Goal: Information Seeking & Learning: Learn about a topic

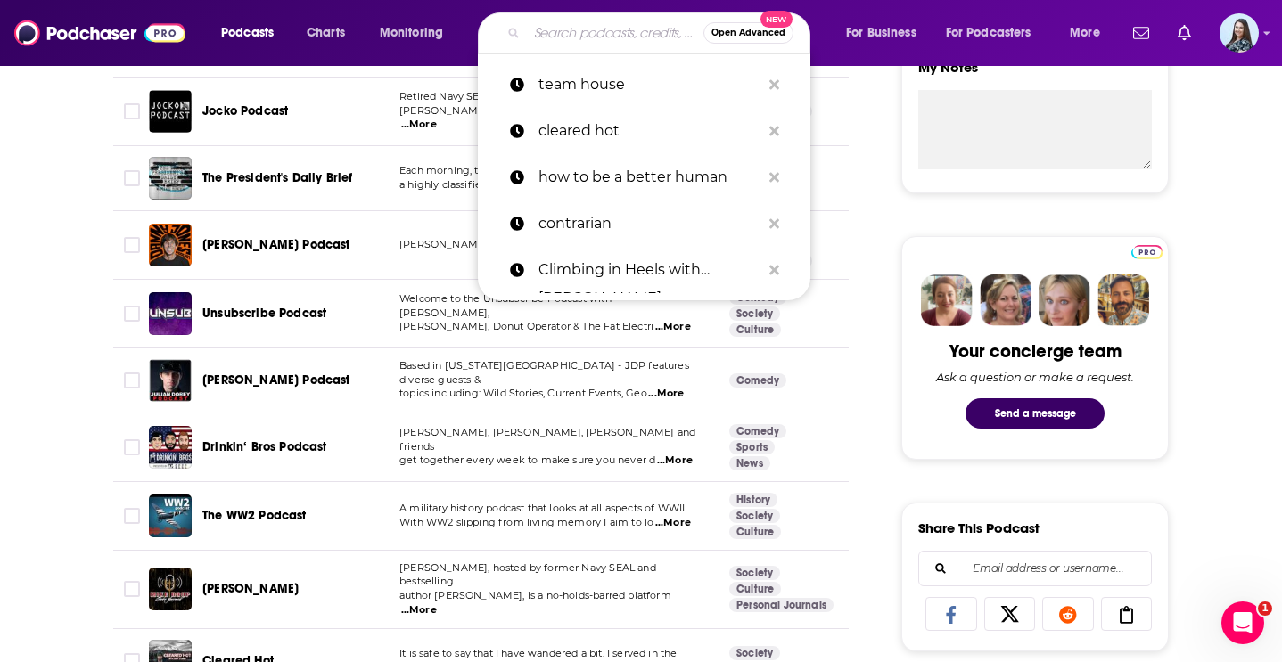
scroll to position [681, 0]
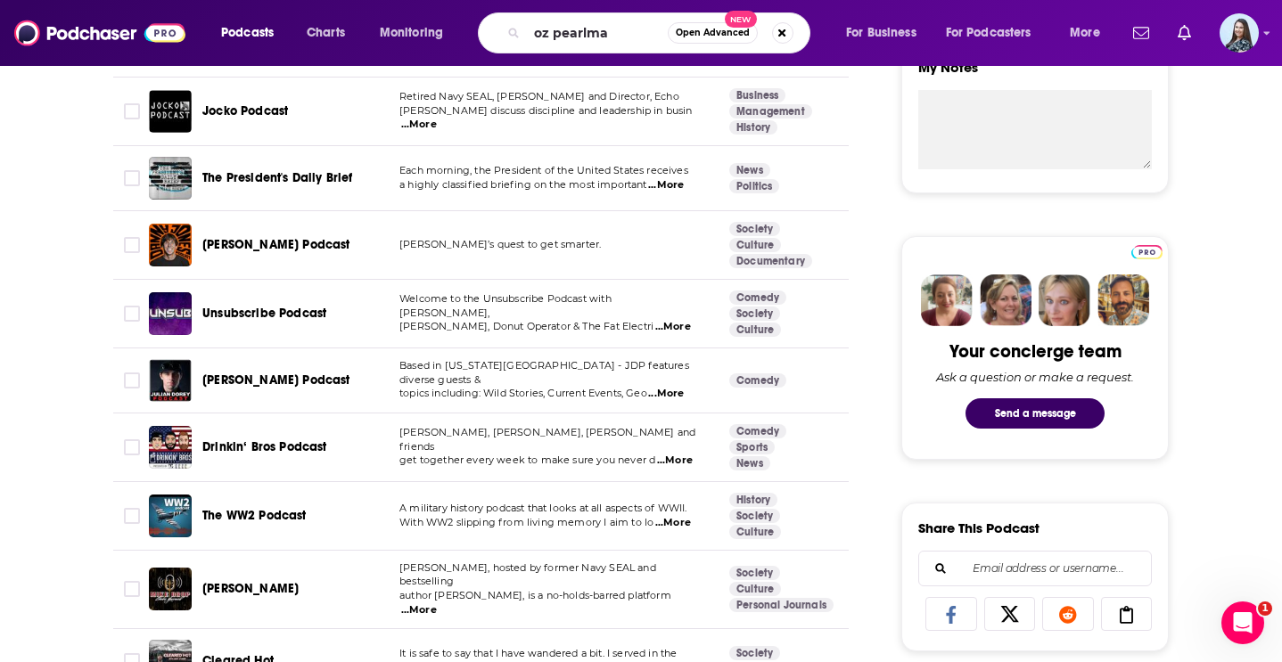
type input "[PERSON_NAME]"
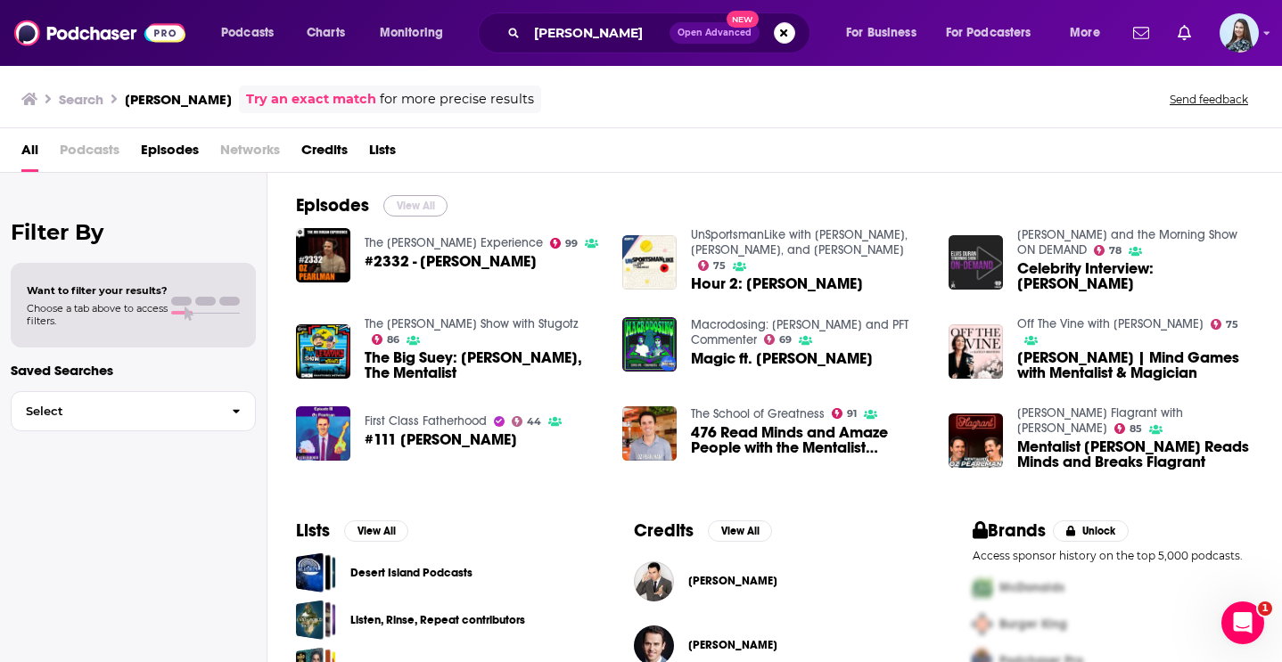
click at [420, 203] on button "View All" at bounding box center [415, 205] width 64 height 21
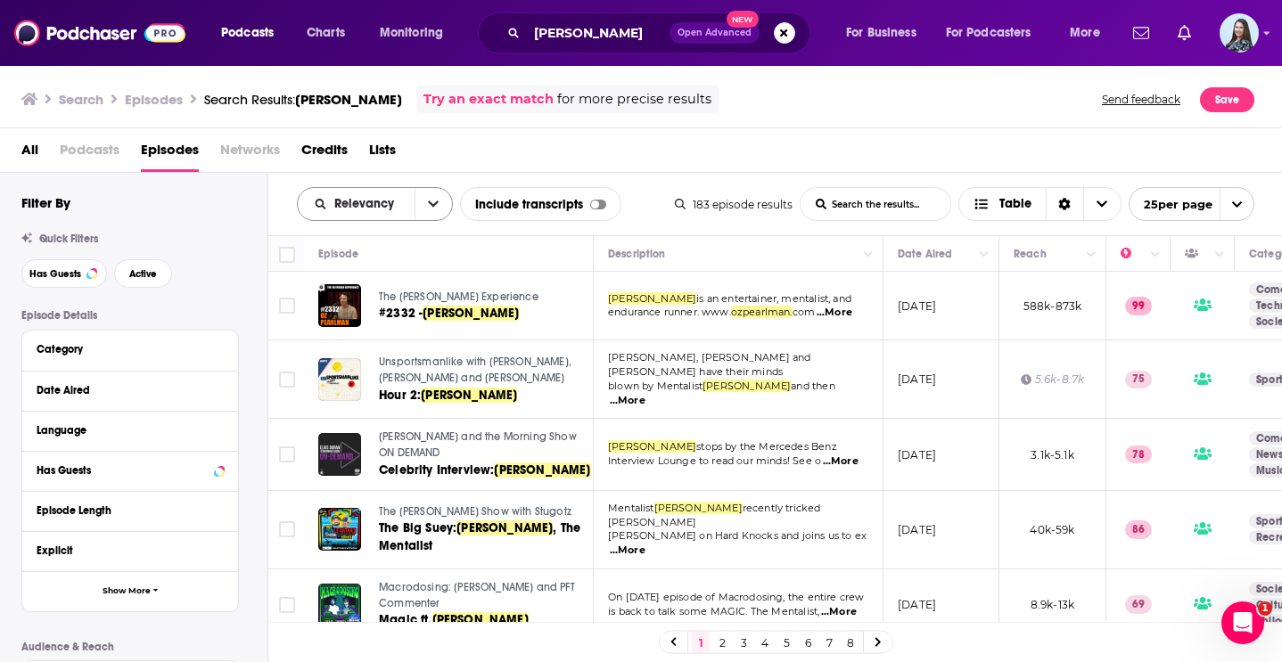
click at [424, 202] on button "open menu" at bounding box center [432, 204] width 37 height 32
click at [399, 353] on span "Power Score" at bounding box center [385, 356] width 105 height 10
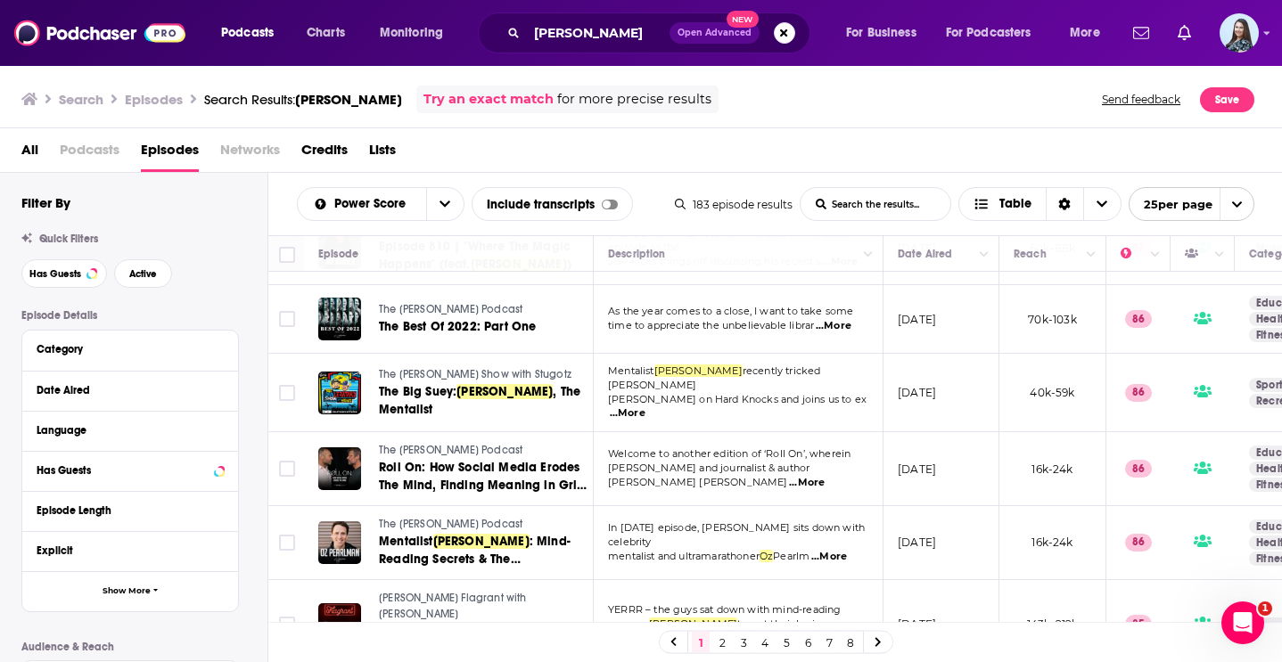
scroll to position [438, 0]
click at [847, 304] on span "As the year comes to a close, I want to take some" at bounding box center [730, 310] width 245 height 12
click at [842, 318] on span "...More" at bounding box center [833, 325] width 36 height 14
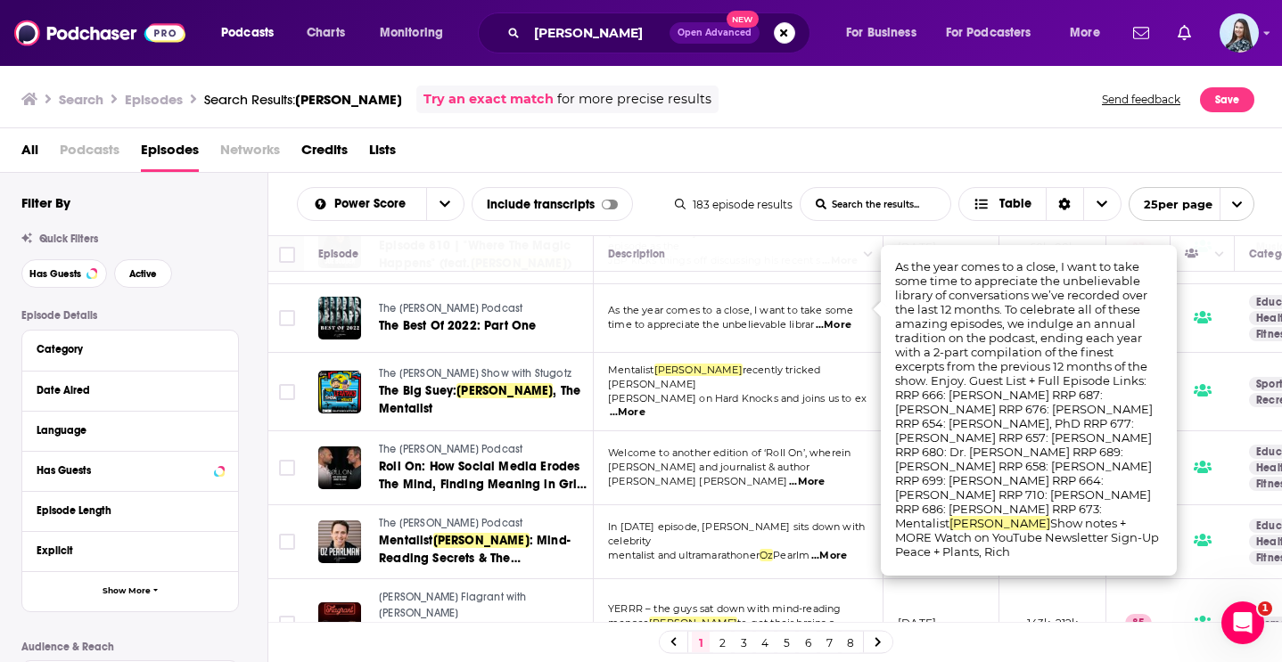
click at [721, 176] on div "Power Score List Search Input Search the results... Include transcripts Table 1…" at bounding box center [775, 204] width 1014 height 62
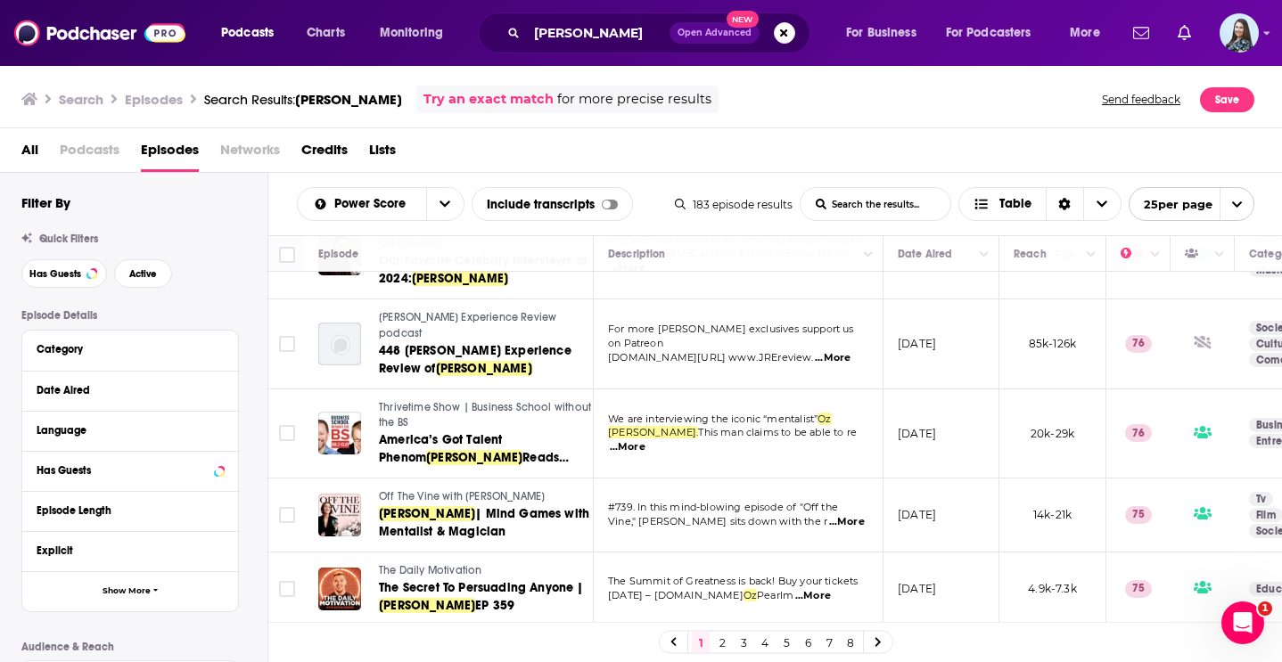
scroll to position [1560, 0]
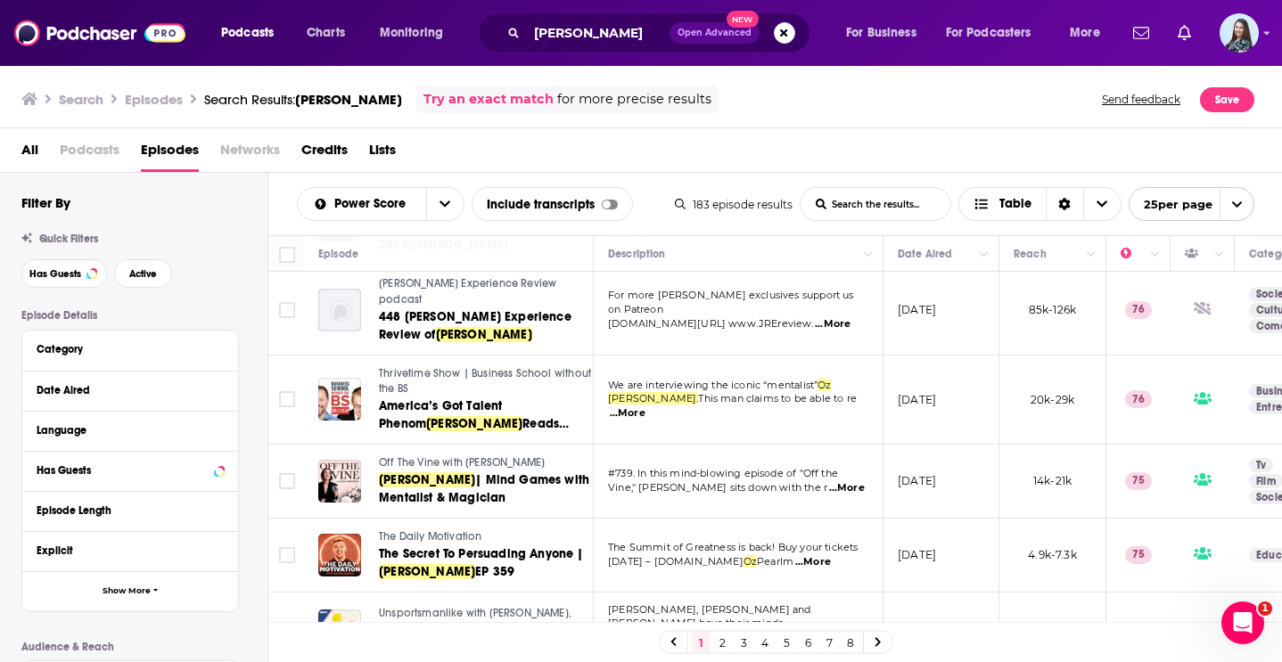
click at [725, 641] on link "2" at bounding box center [722, 642] width 18 height 21
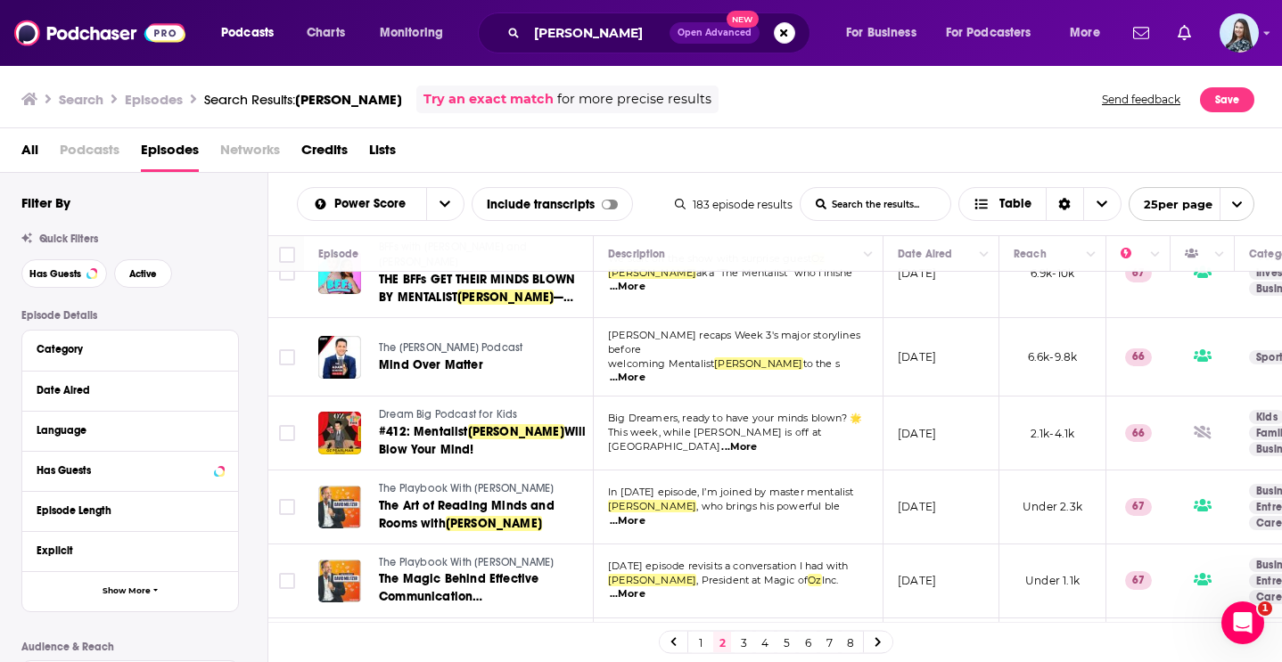
scroll to position [782, 0]
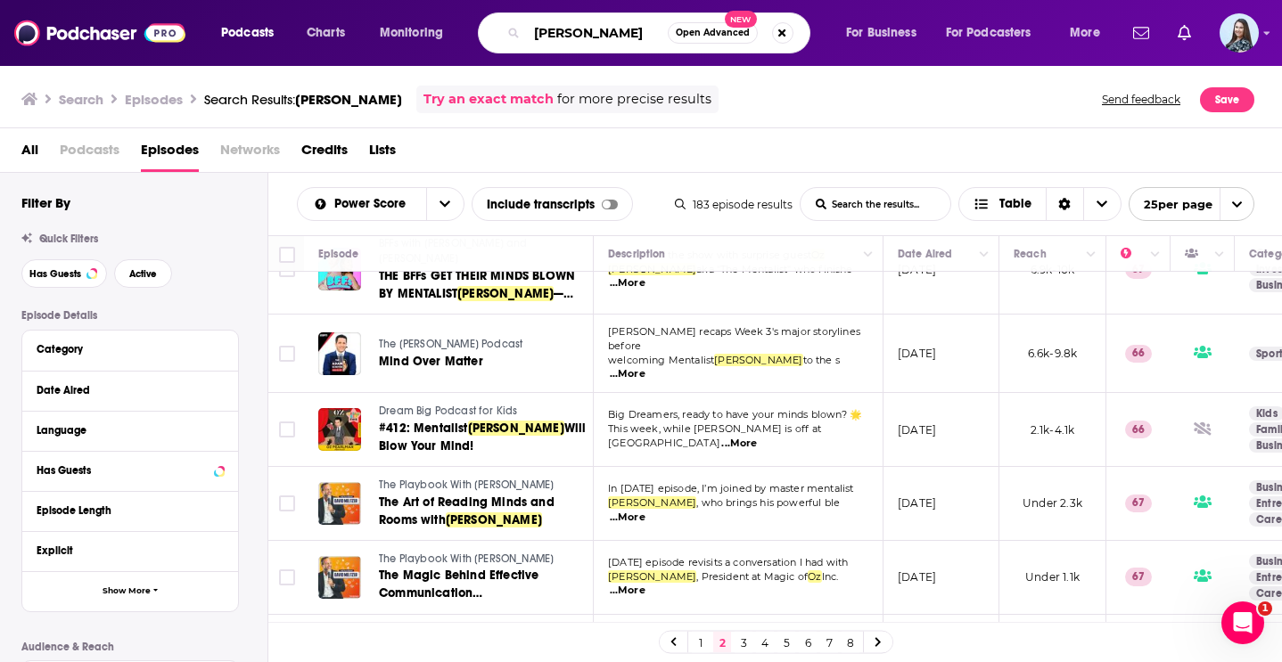
click at [569, 33] on input "[PERSON_NAME]" at bounding box center [597, 33] width 141 height 29
type input "team house"
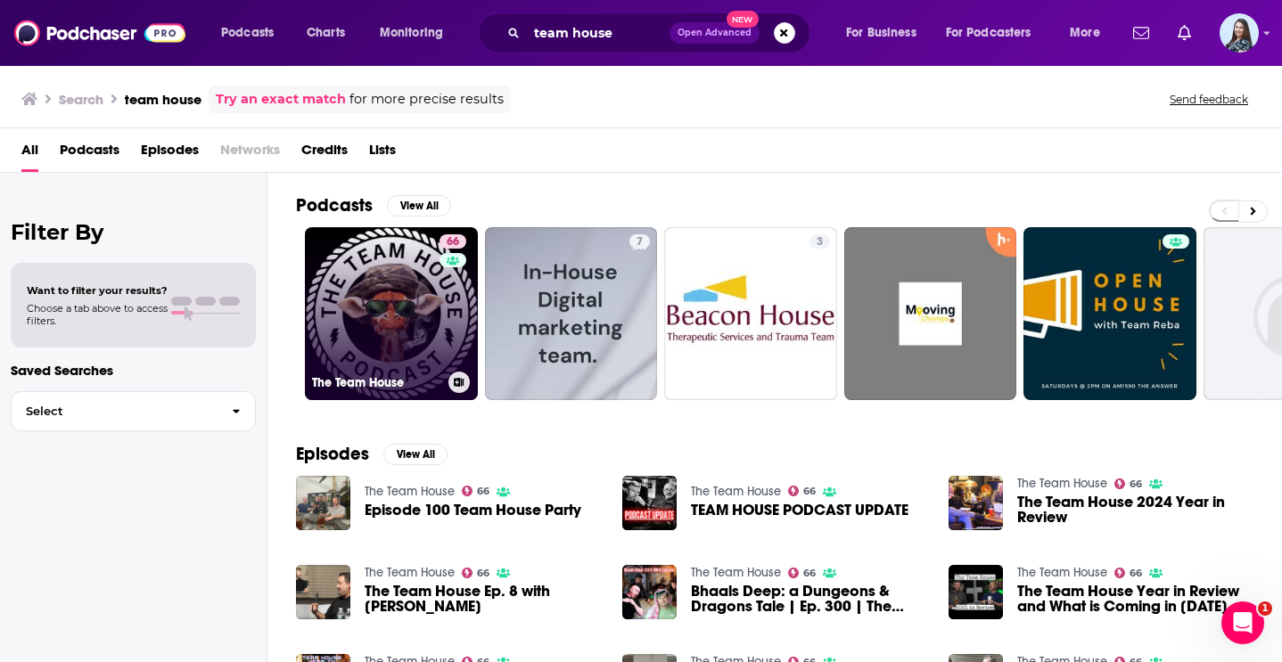
click at [418, 301] on link "66 The Team House" at bounding box center [391, 313] width 173 height 173
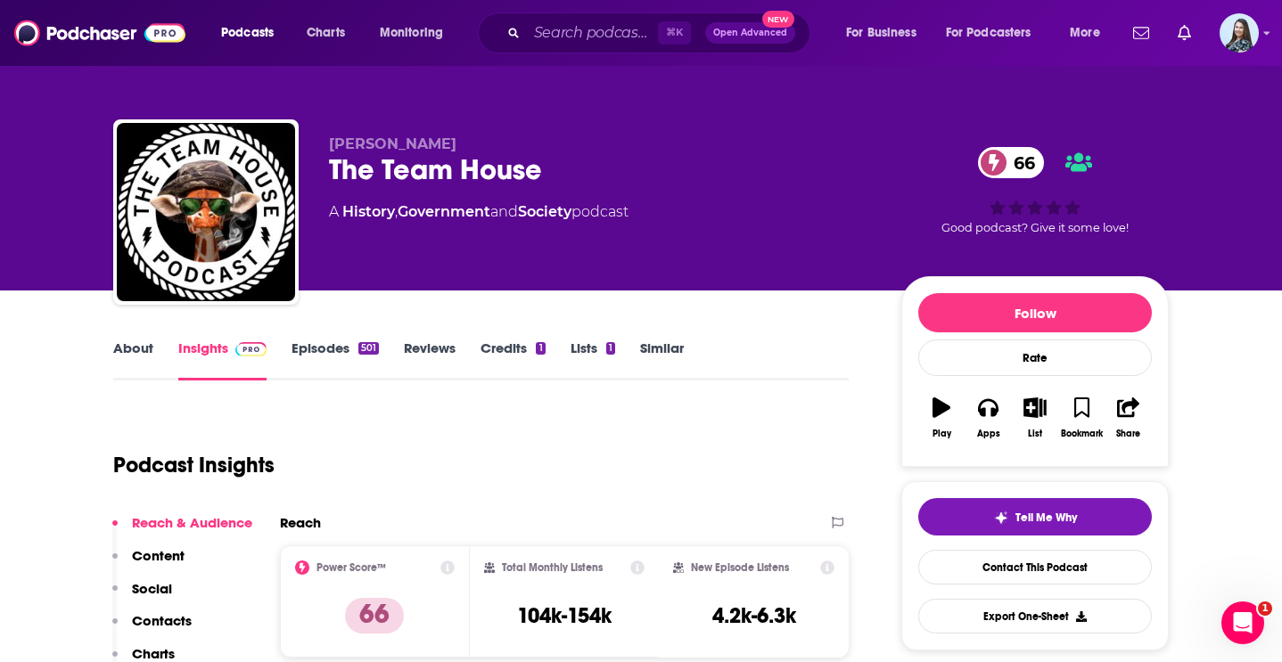
click at [418, 167] on div "The Team House 66" at bounding box center [601, 169] width 544 height 35
copy div "The Team House 66"
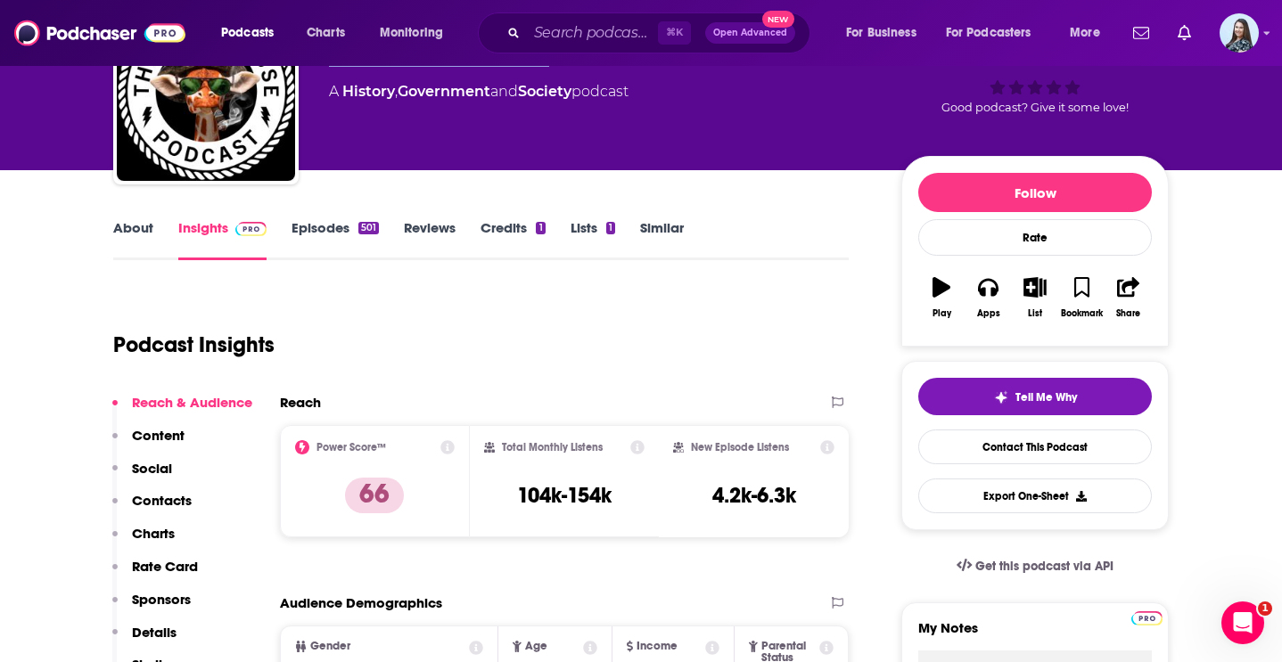
scroll to position [142, 0]
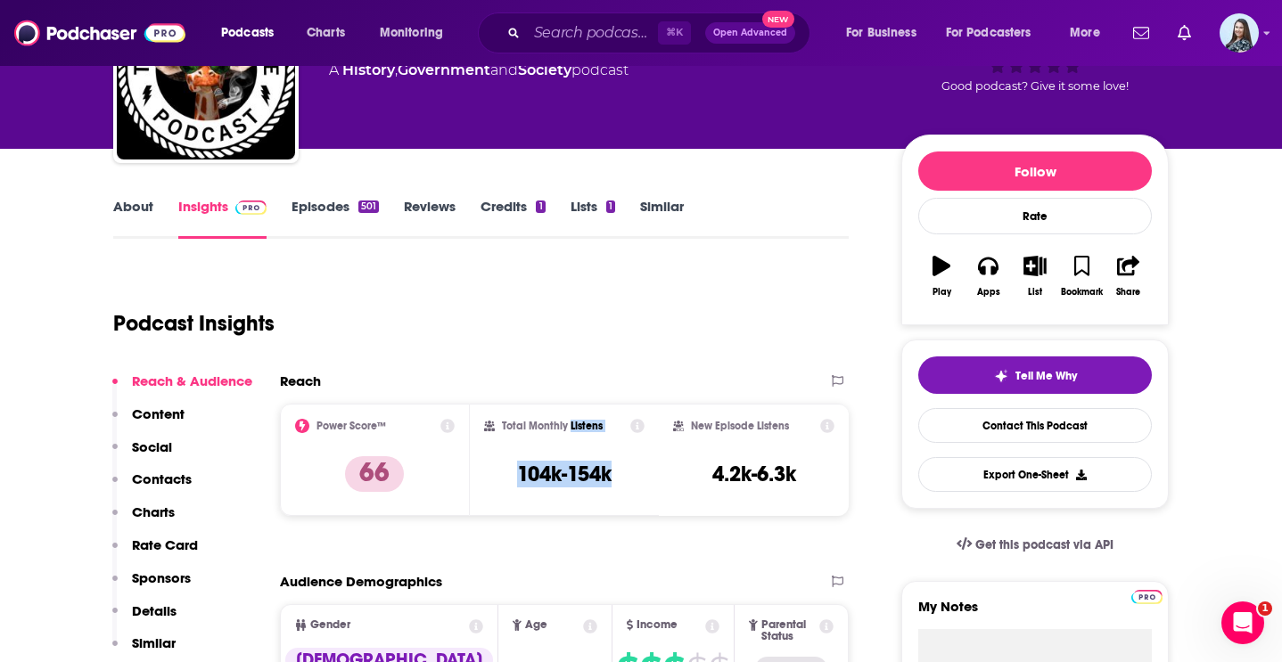
drag, startPoint x: 614, startPoint y: 468, endPoint x: 570, endPoint y: 429, distance: 58.7
click at [570, 429] on div "Total Monthly Listens 104k-154k" at bounding box center [564, 460] width 161 height 82
copy div "Listens 104k-154k"
click at [586, 35] on input "Search podcasts, credits, & more..." at bounding box center [592, 33] width 131 height 29
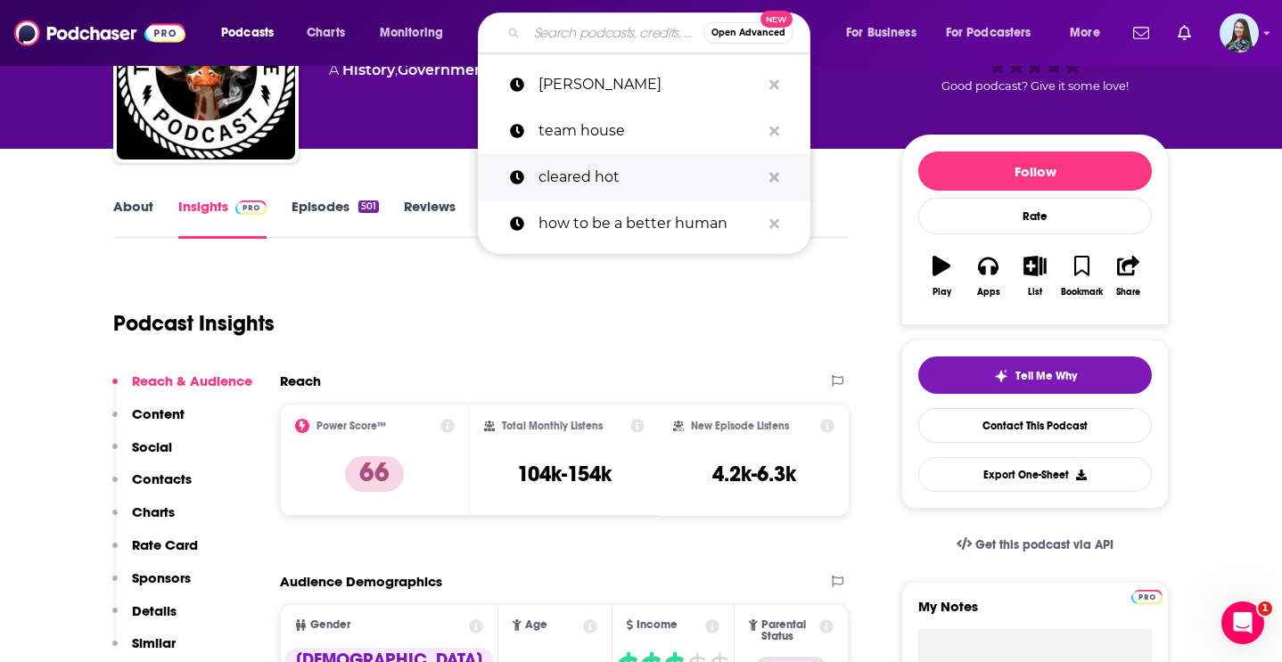
click at [585, 184] on p "cleared hot" at bounding box center [649, 177] width 222 height 46
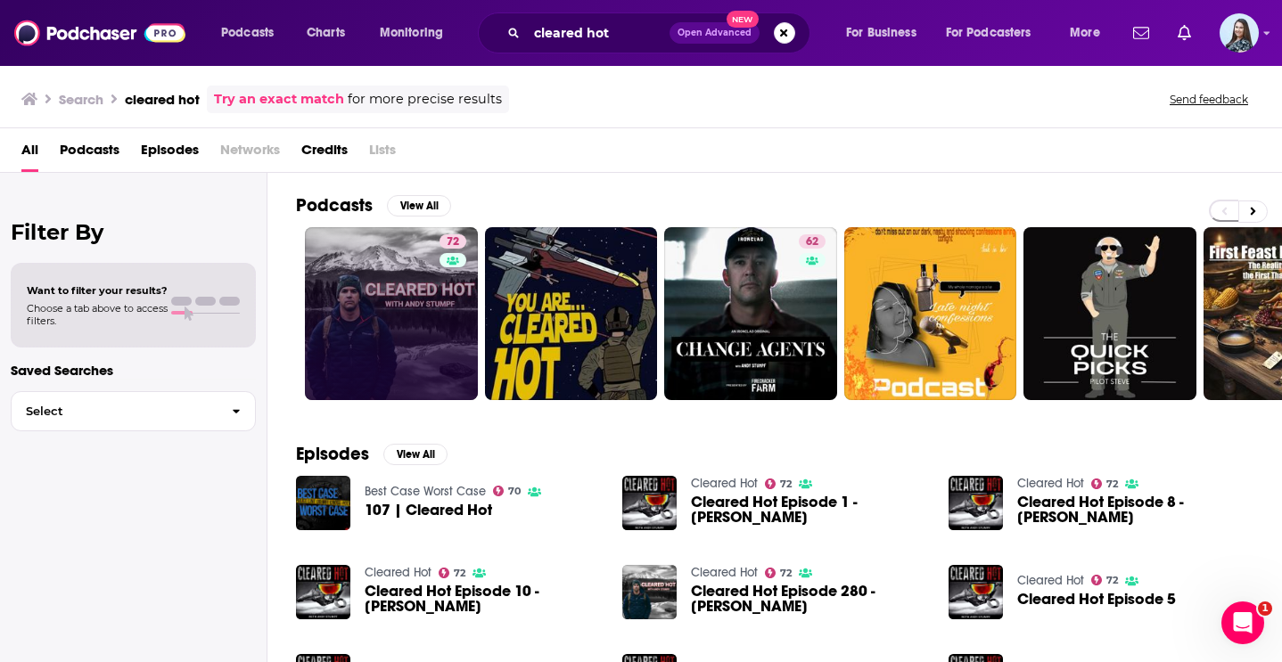
click at [384, 312] on link "72" at bounding box center [391, 313] width 173 height 173
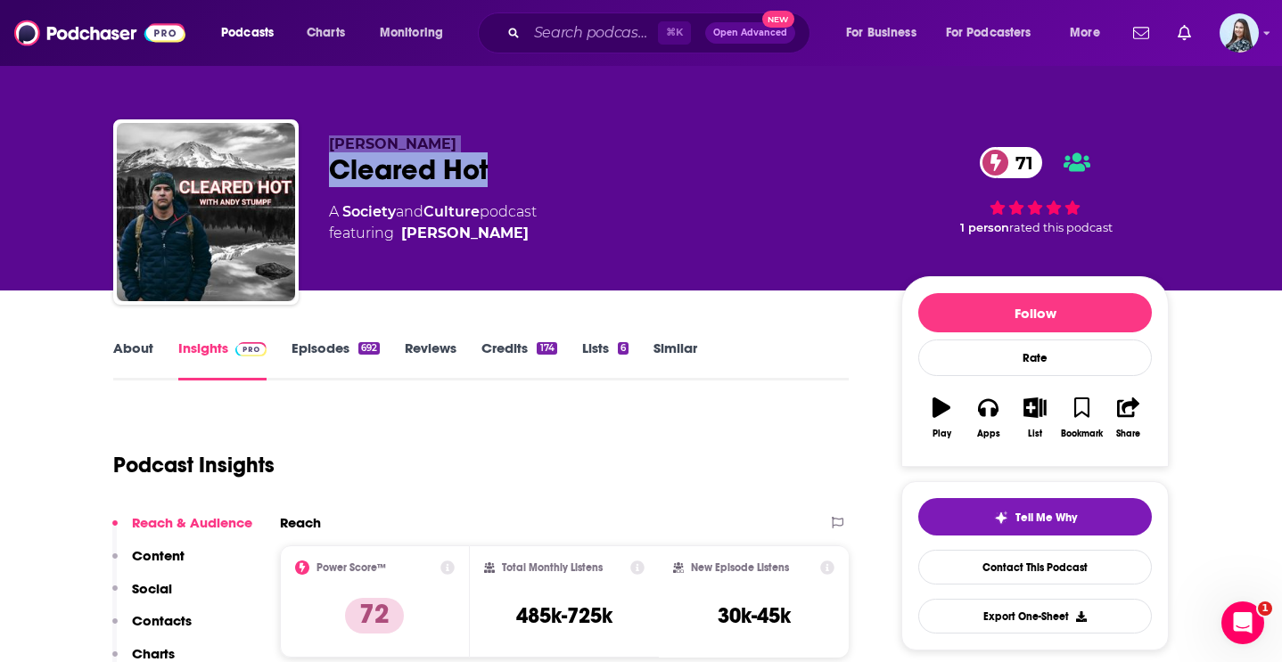
drag, startPoint x: 512, startPoint y: 176, endPoint x: 323, endPoint y: 138, distance: 191.9
click at [323, 138] on div "[PERSON_NAME] Cleared Hot 71 A Society and Culture podcast featuring [PERSON_NA…" at bounding box center [640, 215] width 1055 height 192
copy div "[PERSON_NAME] Cleared Hot"
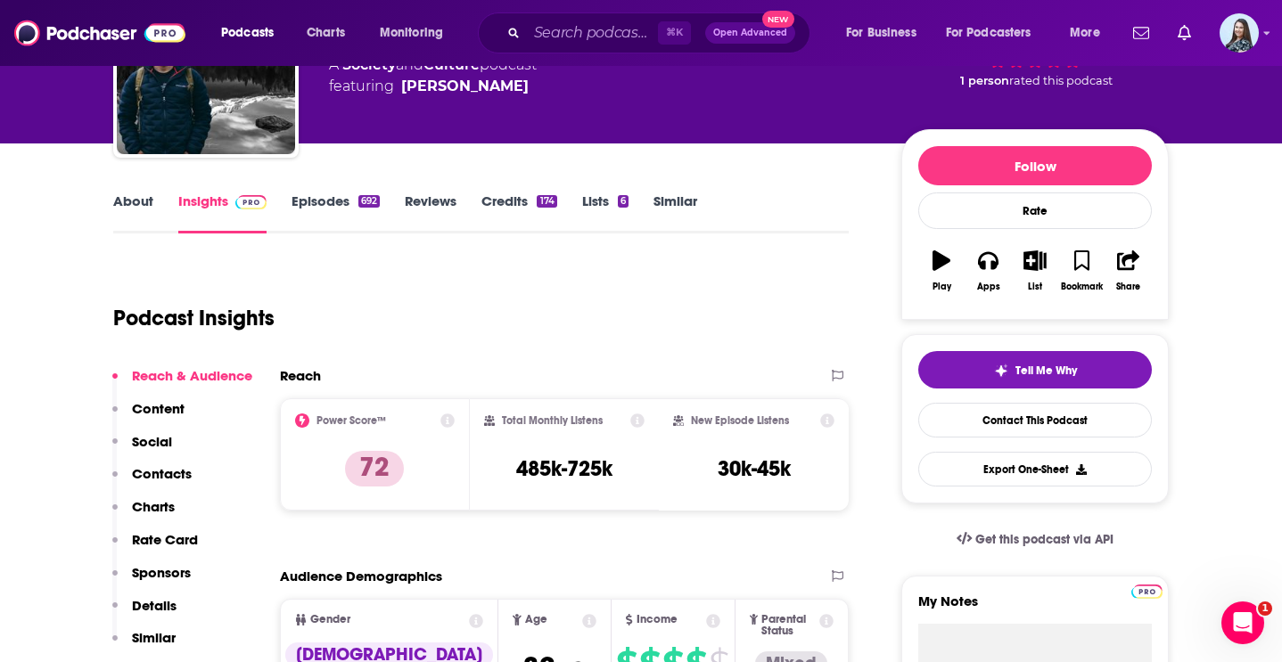
scroll to position [167, 0]
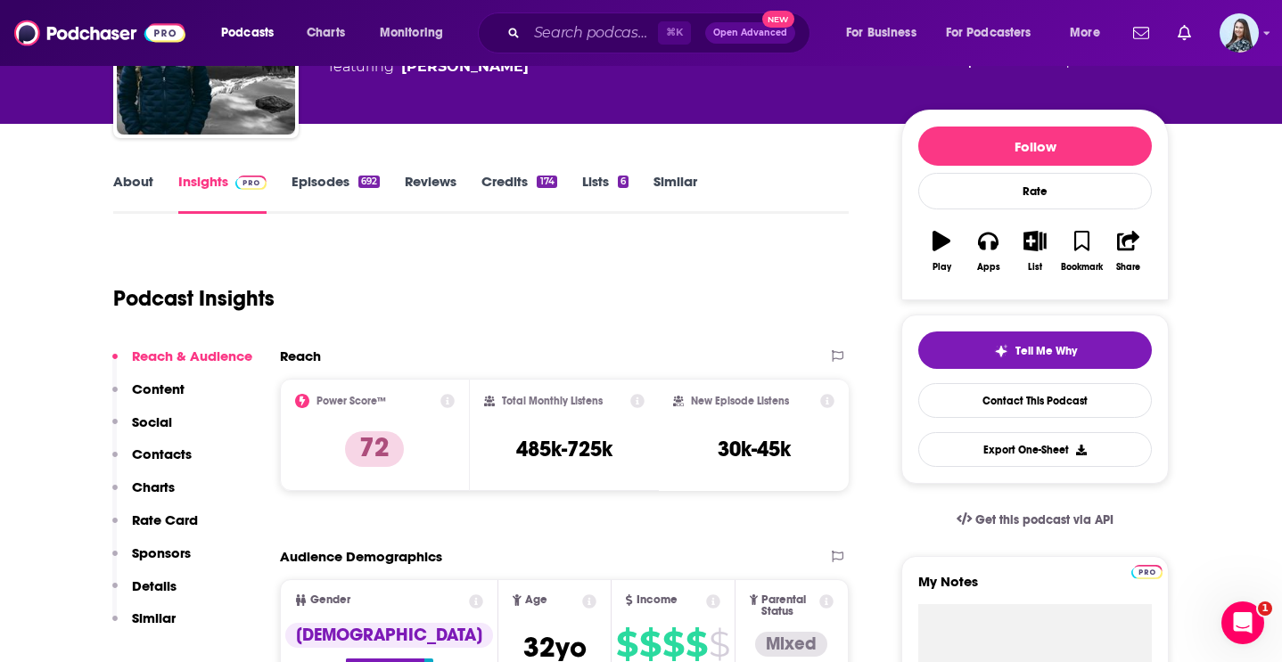
click at [657, 420] on div "Total Monthly Listens 485k-725k" at bounding box center [565, 435] width 190 height 112
drag, startPoint x: 615, startPoint y: 449, endPoint x: 569, endPoint y: 400, distance: 67.5
click at [569, 400] on div "Total Monthly Listens 485k-725k" at bounding box center [564, 435] width 161 height 82
copy div "Listens 485k-725k"
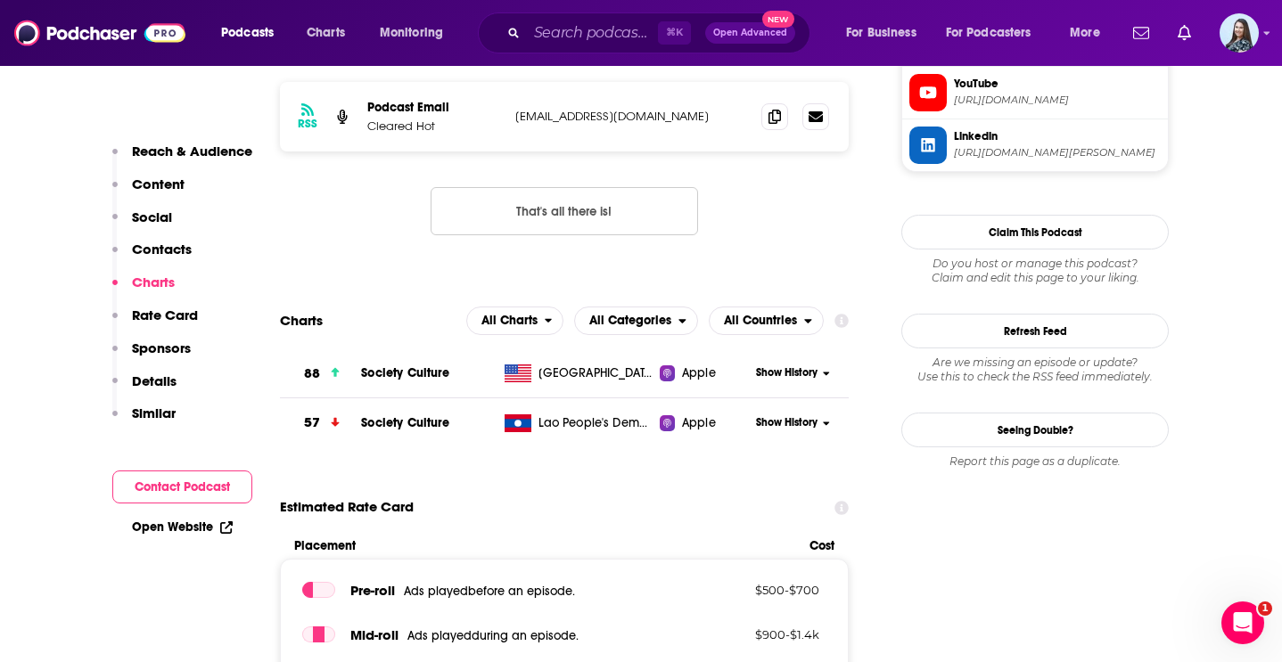
scroll to position [1874, 0]
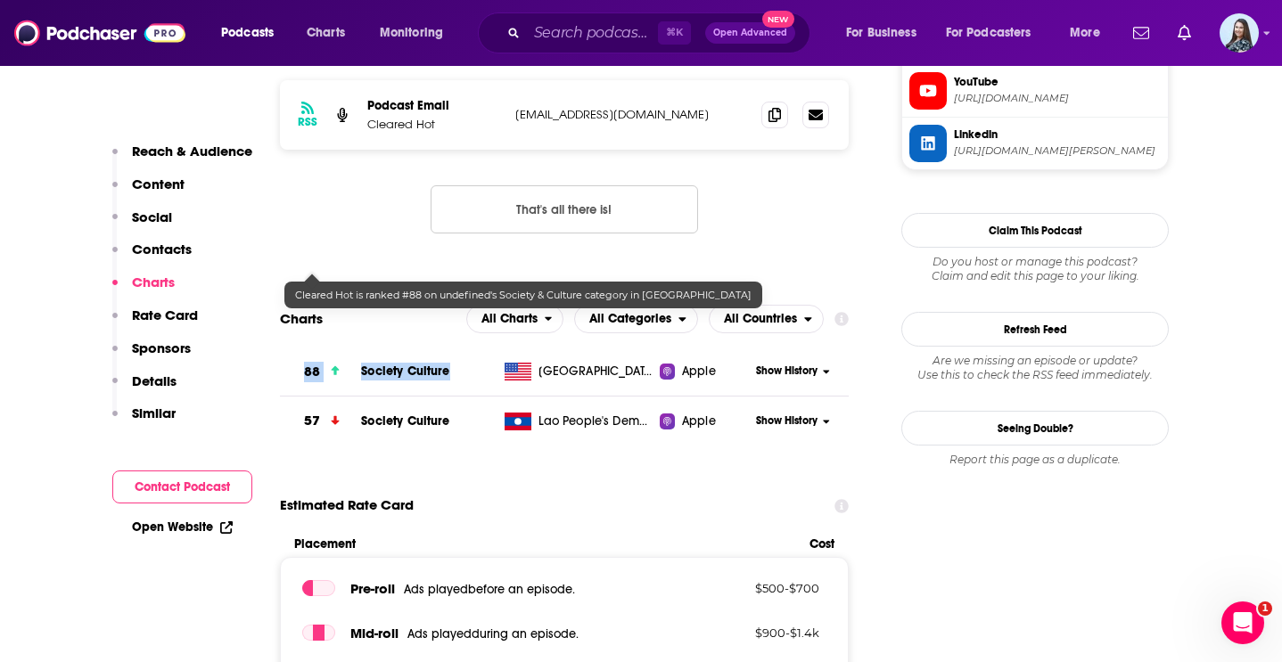
drag, startPoint x: 463, startPoint y: 267, endPoint x: 304, endPoint y: 267, distance: 159.5
click at [304, 348] on tr "88 Society Culture United States Apple Show History" at bounding box center [564, 373] width 569 height 50
copy tr "88 Society Culture"
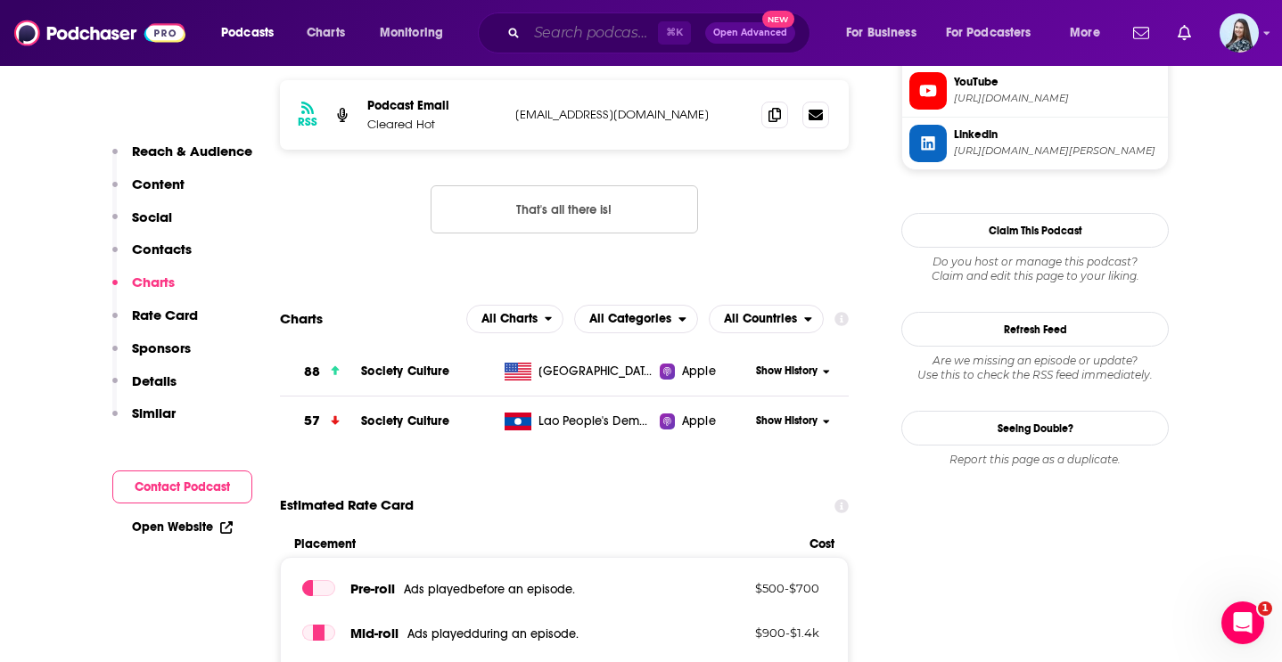
click at [608, 39] on input "Search podcasts, credits, & more..." at bounding box center [592, 33] width 131 height 29
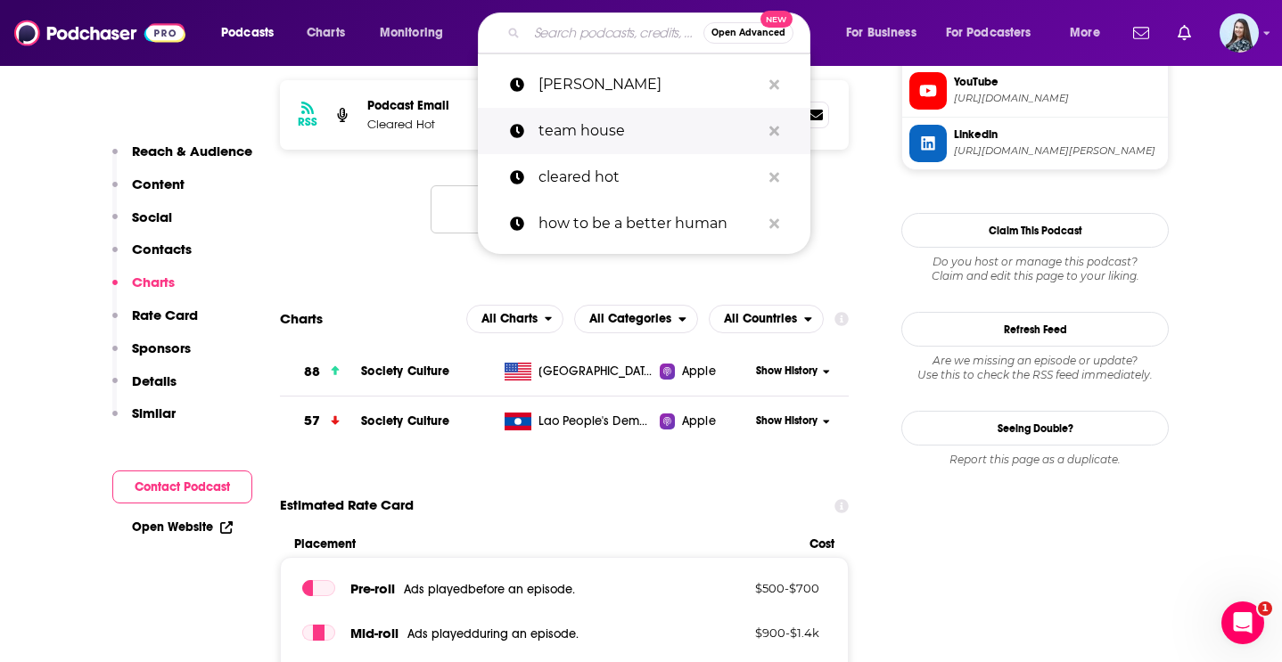
click at [579, 121] on p "team house" at bounding box center [649, 131] width 222 height 46
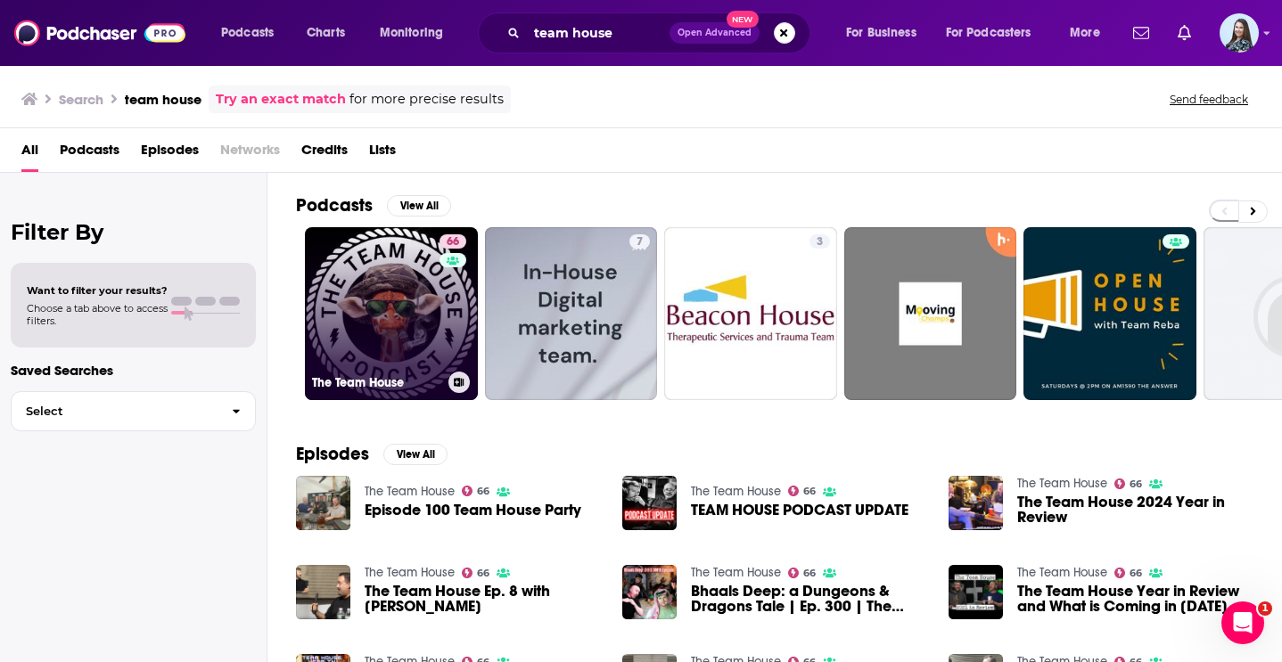
click at [426, 341] on link "66 The Team House" at bounding box center [391, 313] width 173 height 173
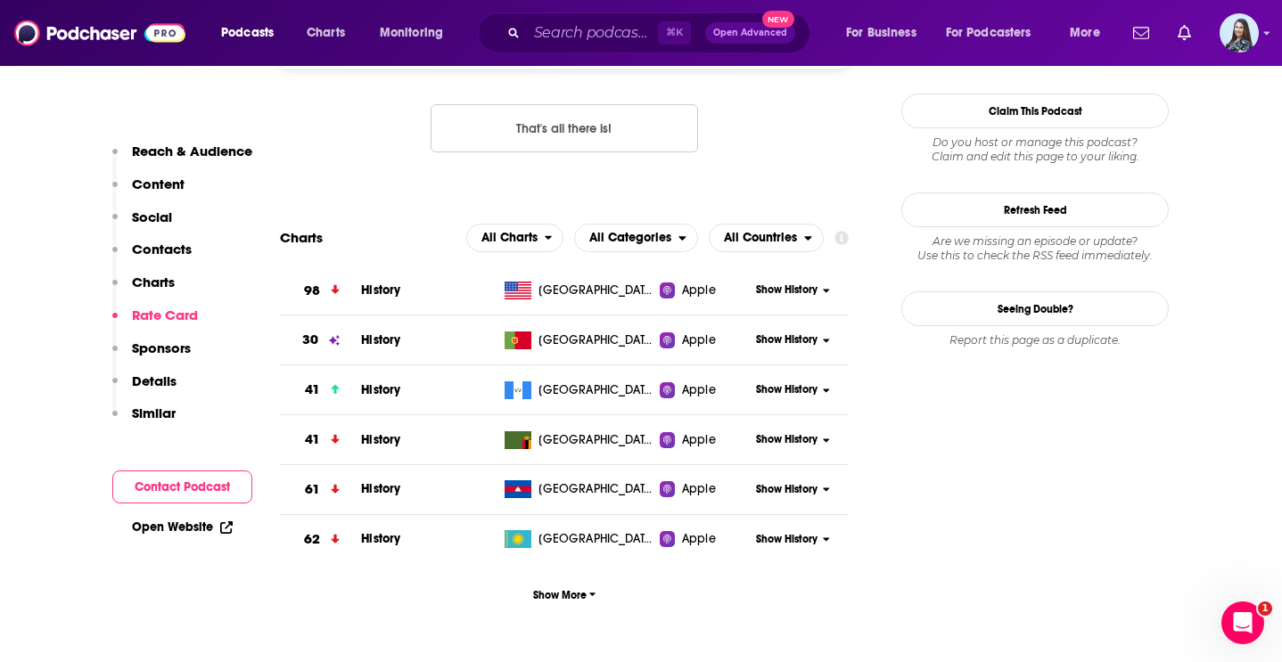
scroll to position [1826, 0]
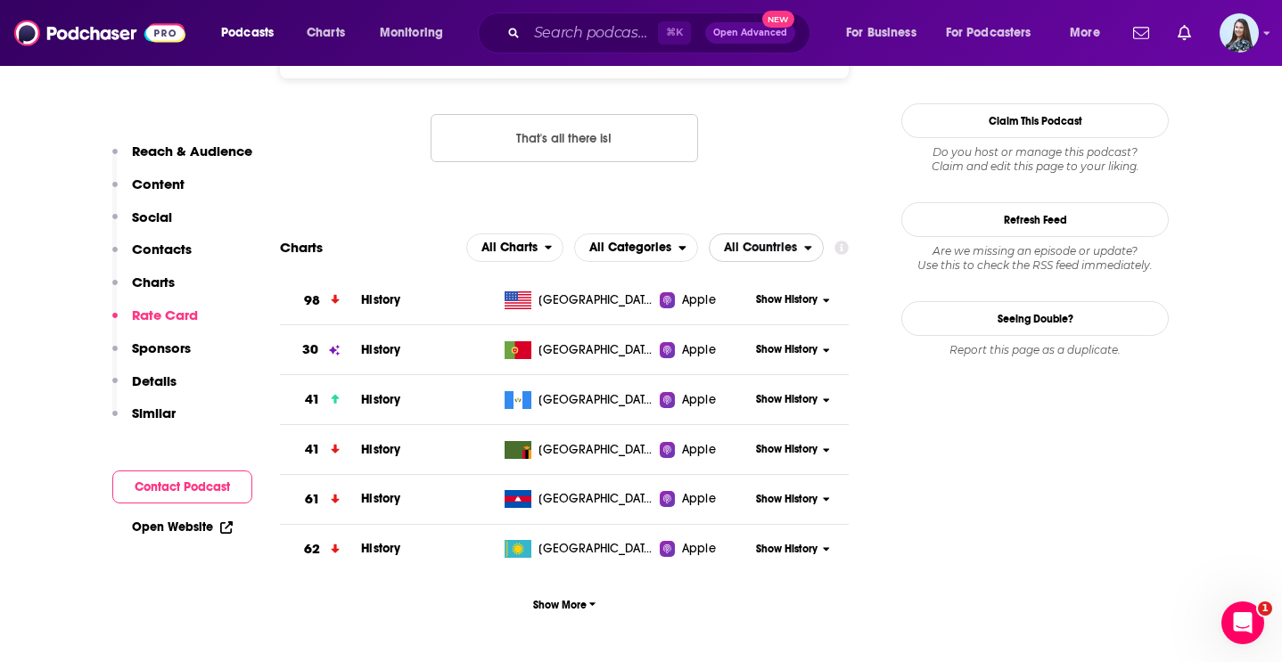
click at [752, 233] on span "All Countries" at bounding box center [756, 248] width 94 height 30
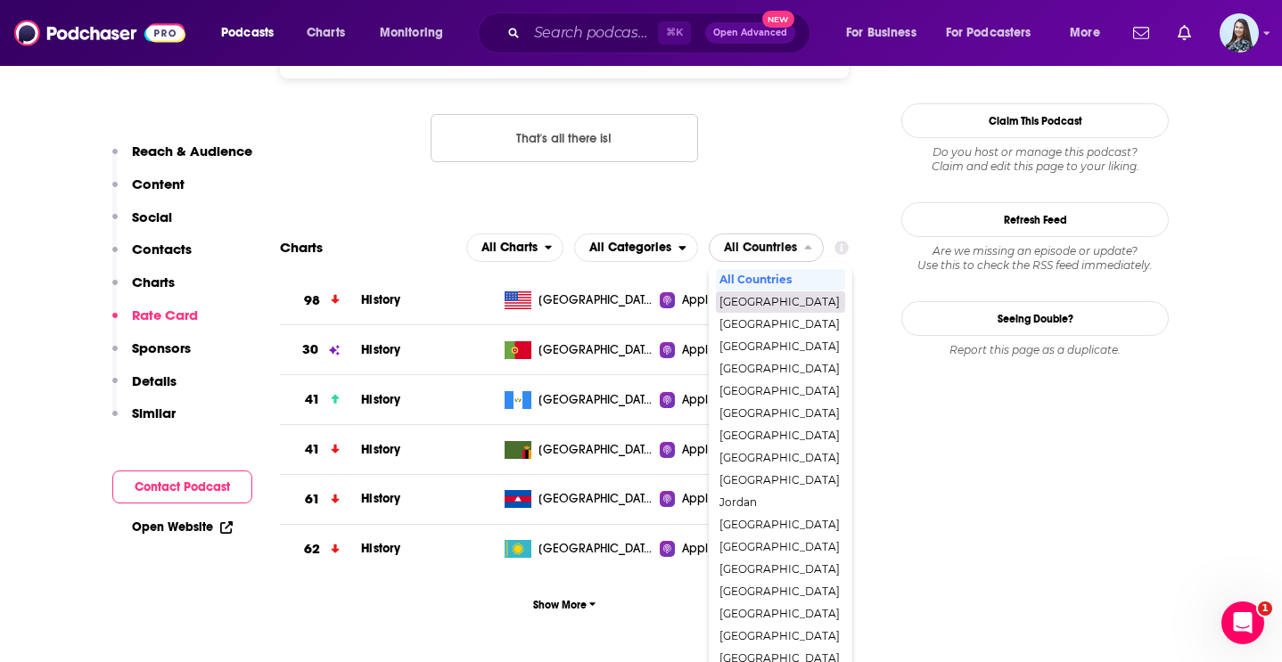
click at [755, 297] on span "[GEOGRAPHIC_DATA]" at bounding box center [779, 302] width 120 height 11
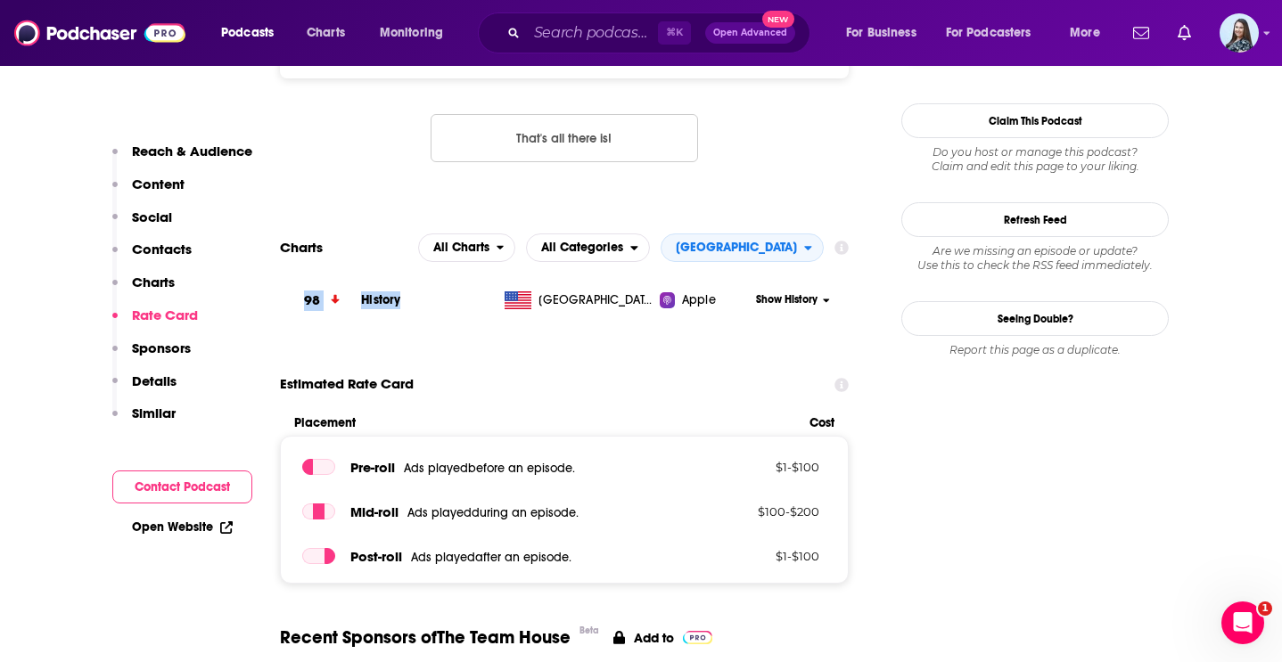
drag, startPoint x: 413, startPoint y: 217, endPoint x: 299, endPoint y: 212, distance: 113.3
click at [299, 276] on tr "98 History United States Apple Show History" at bounding box center [564, 300] width 569 height 49
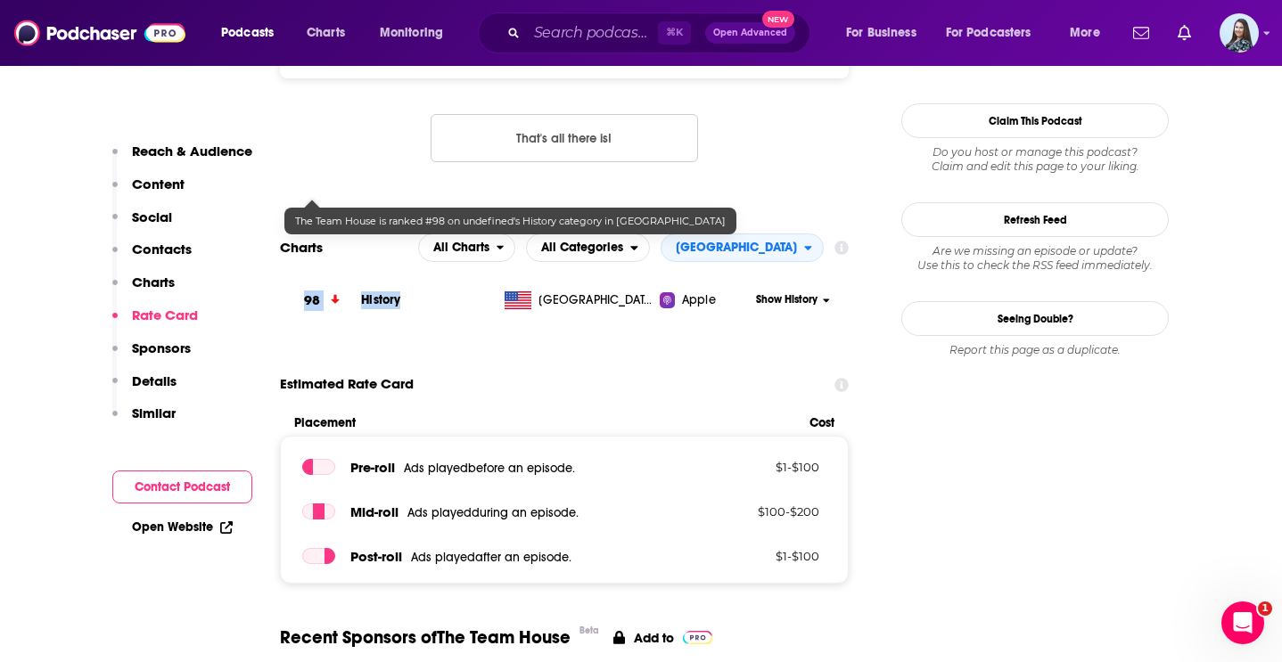
copy tr "98 History"
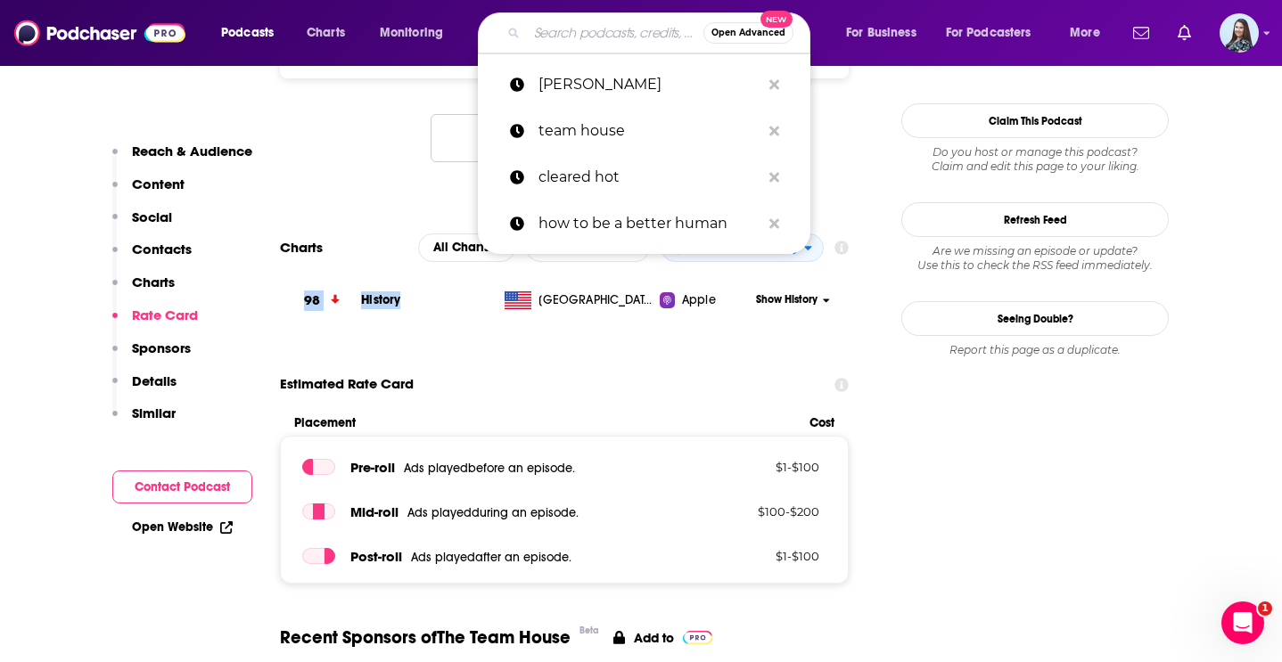
click at [541, 45] on input "Search podcasts, credits, & more..." at bounding box center [615, 33] width 176 height 29
paste input "[PERSON_NAME] o"
type input "[PERSON_NAME] o"
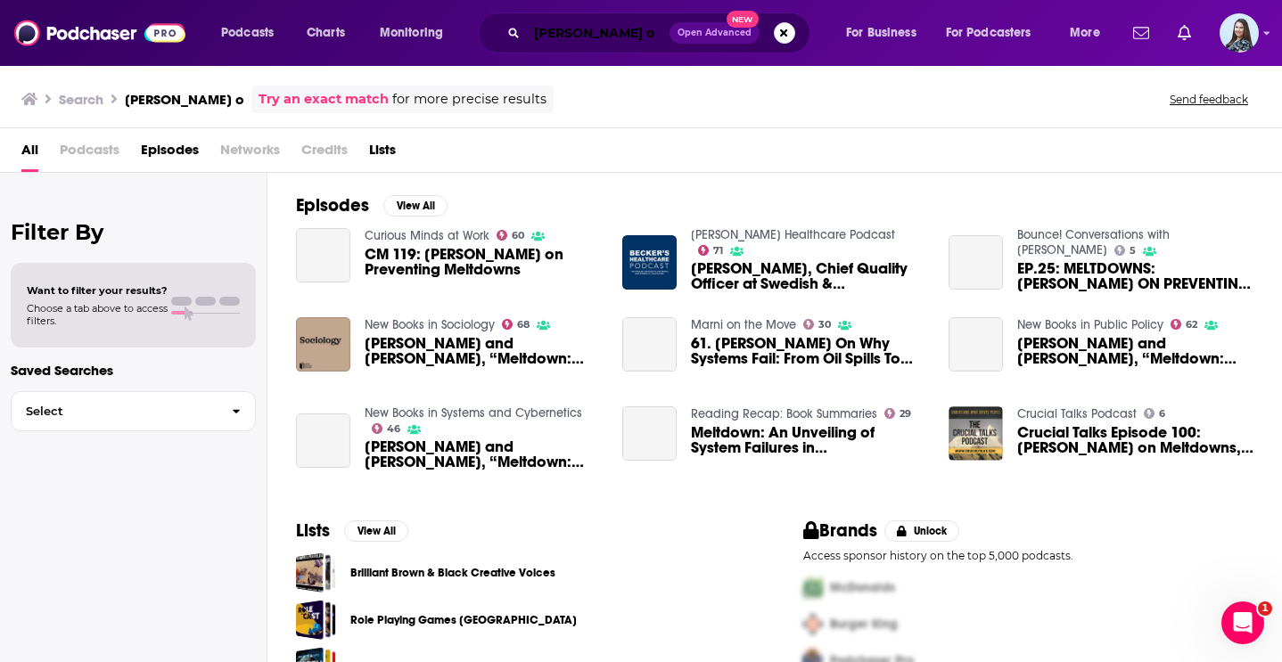
click at [644, 31] on input "[PERSON_NAME] o" at bounding box center [598, 33] width 143 height 29
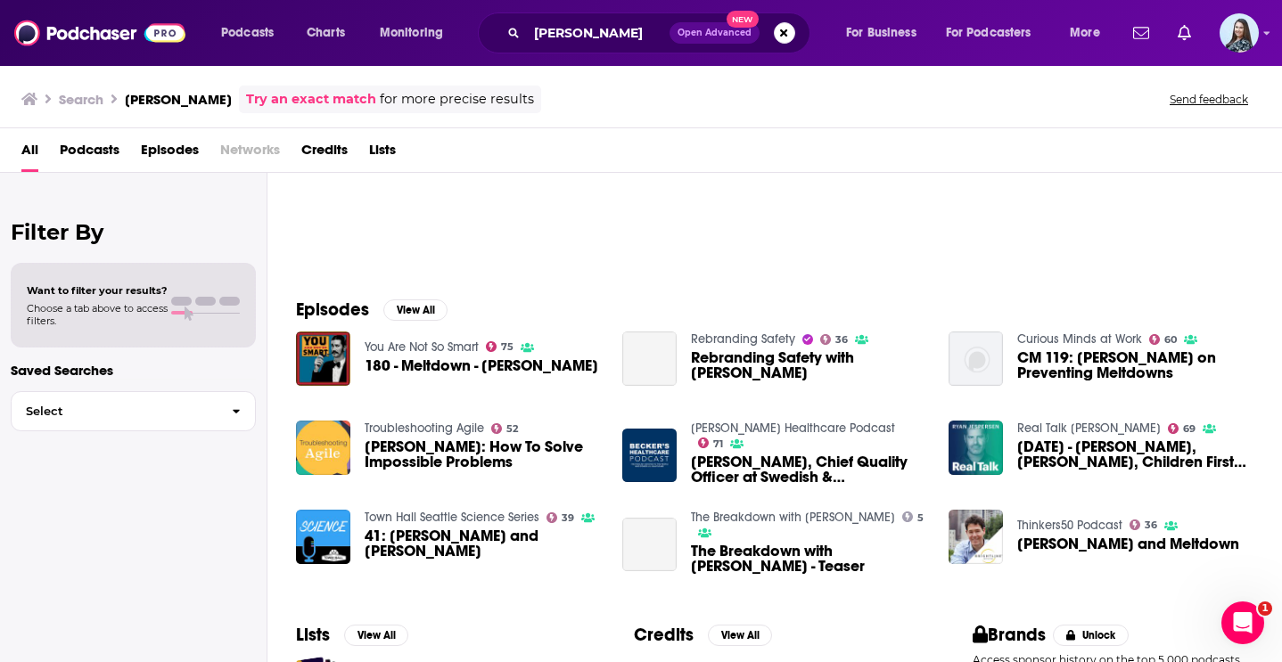
scroll to position [152, 0]
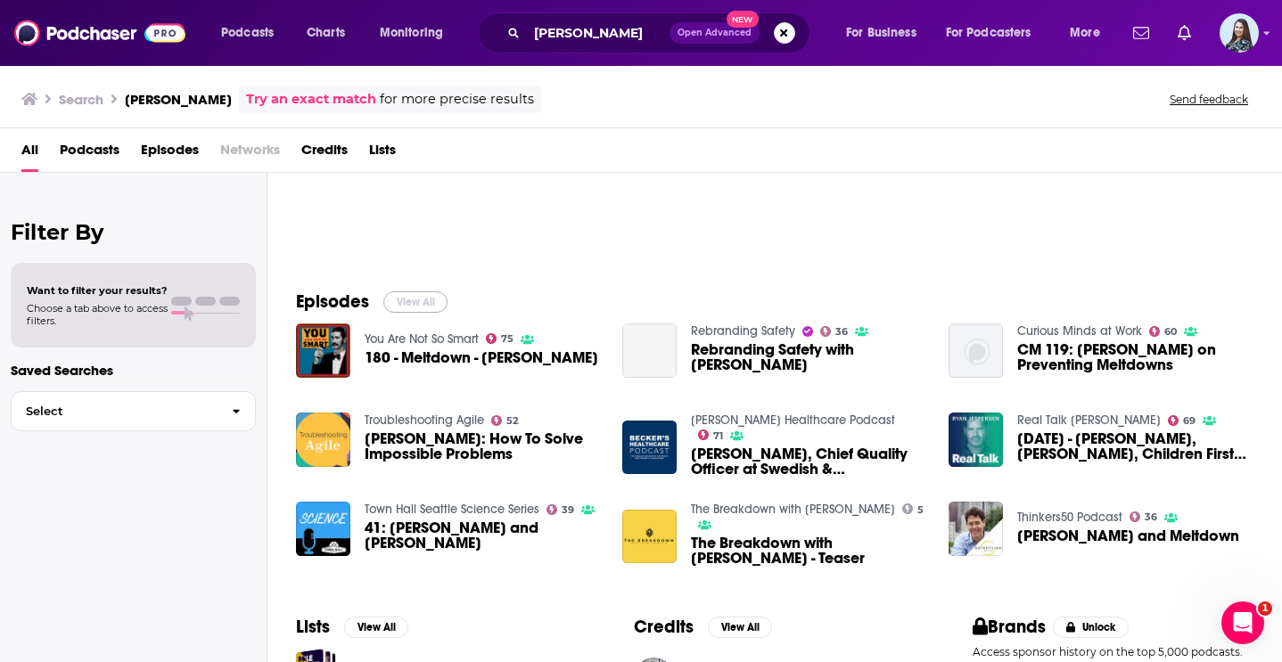
click at [428, 308] on button "View All" at bounding box center [415, 301] width 64 height 21
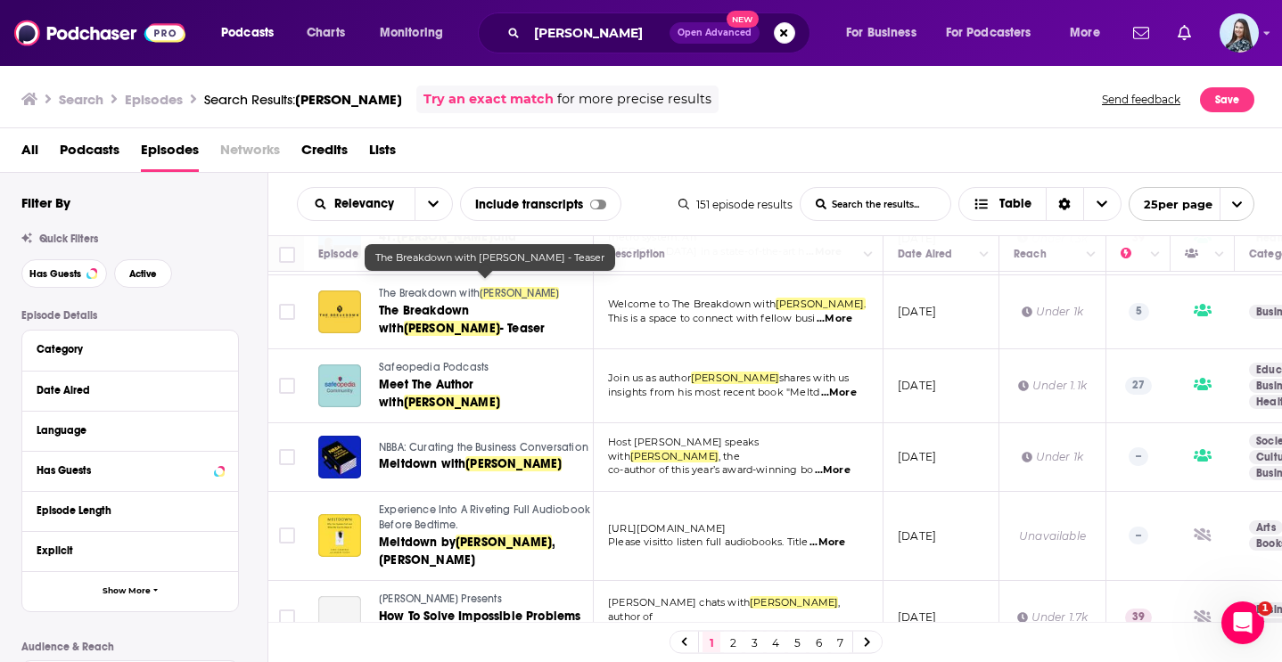
scroll to position [643, 0]
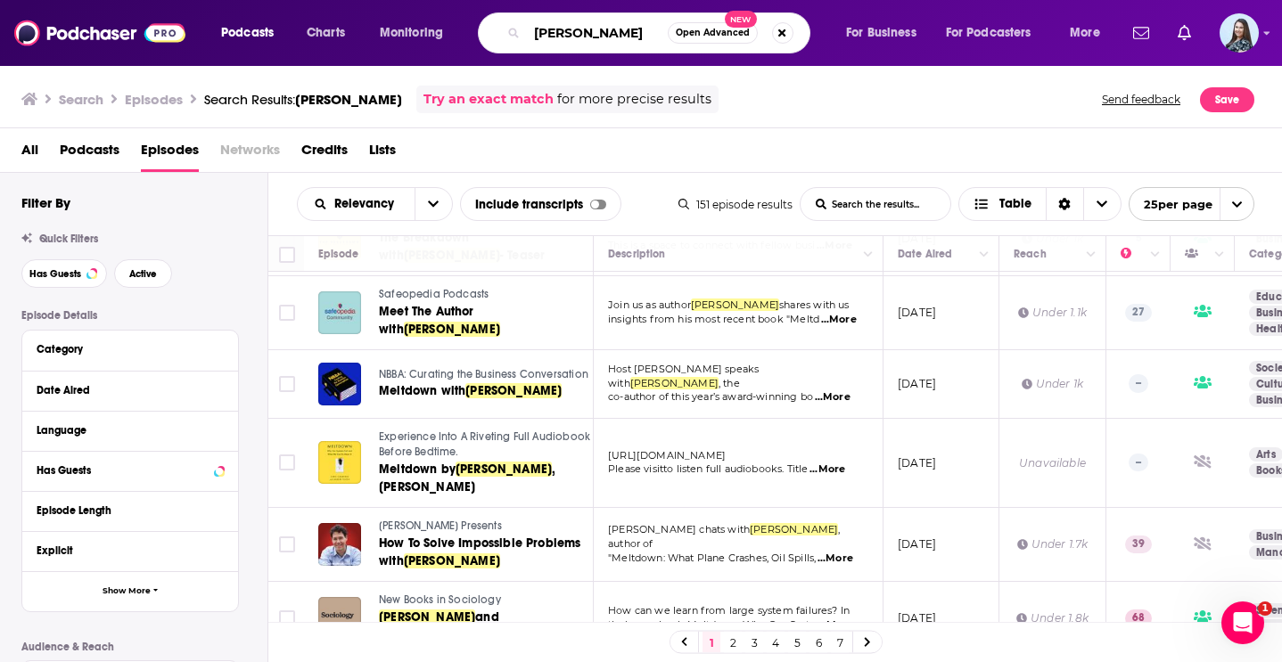
click at [572, 36] on input "[PERSON_NAME]" at bounding box center [597, 33] width 141 height 29
type input "cleared hot"
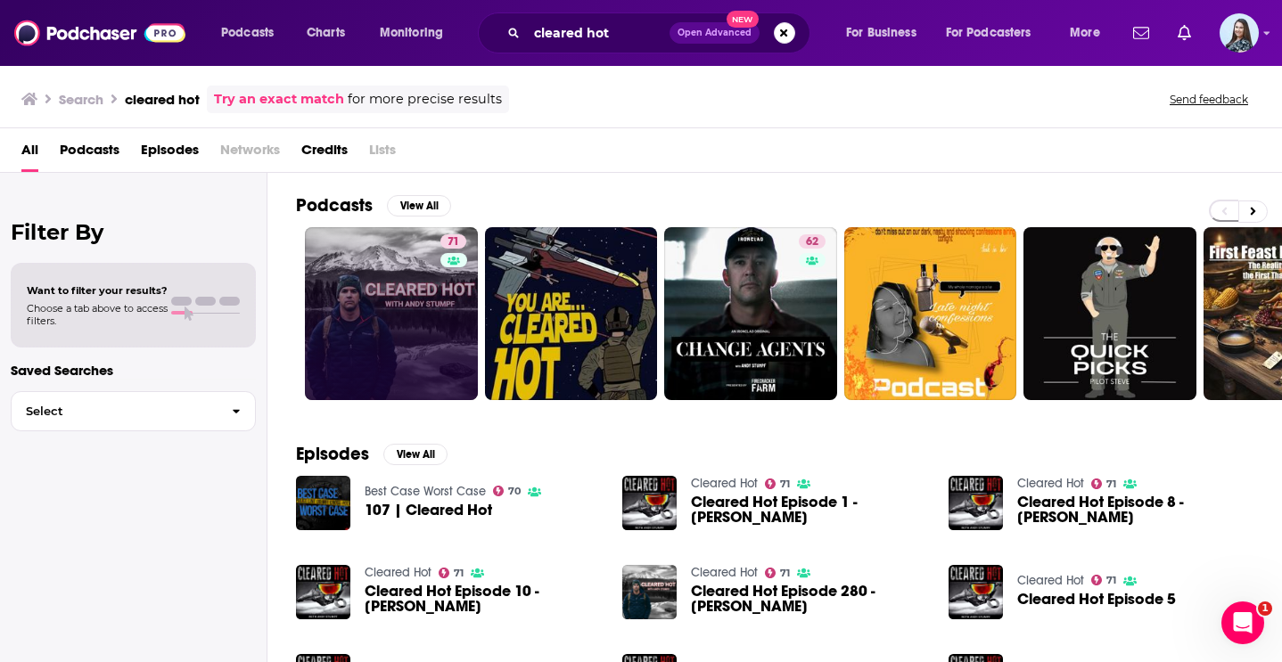
click at [410, 270] on link "71" at bounding box center [391, 313] width 173 height 173
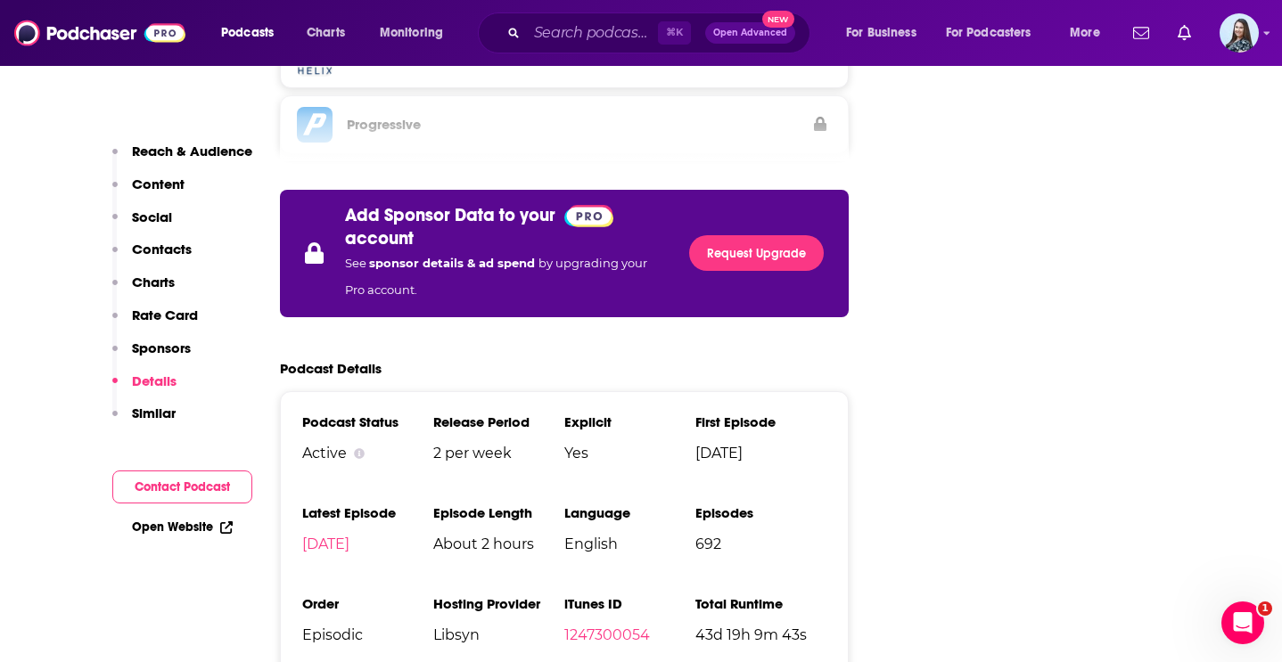
scroll to position [2898, 0]
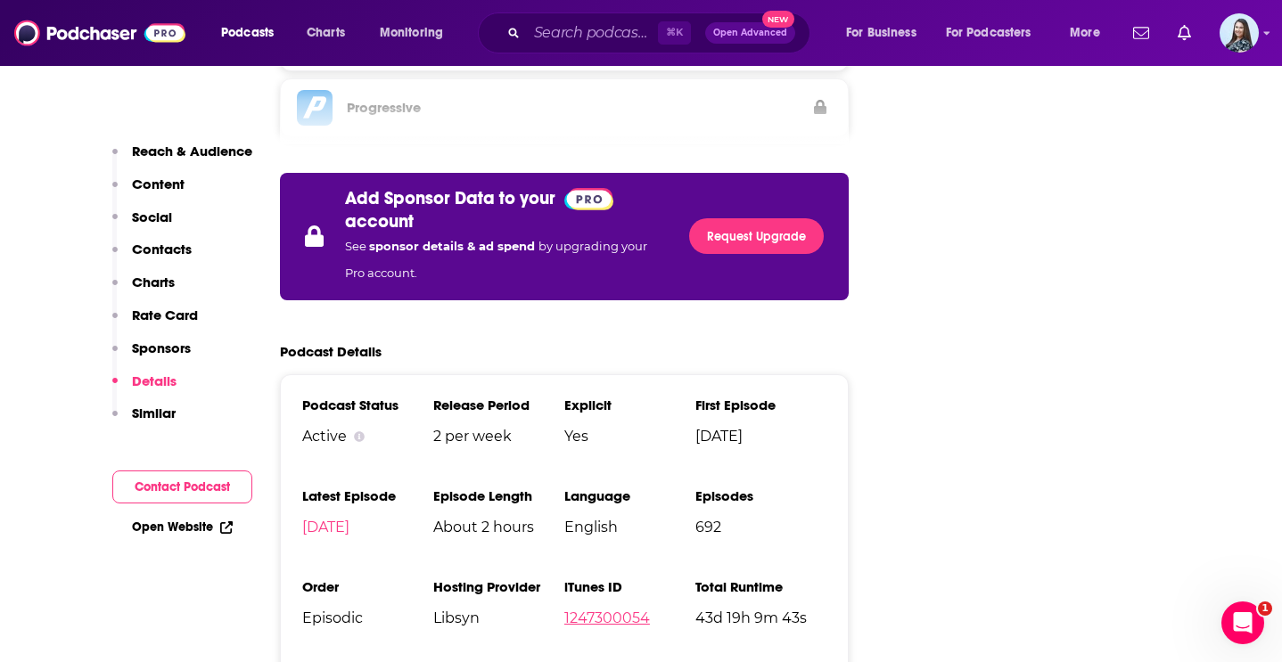
click at [601, 610] on link "1247300054" at bounding box center [607, 618] width 86 height 17
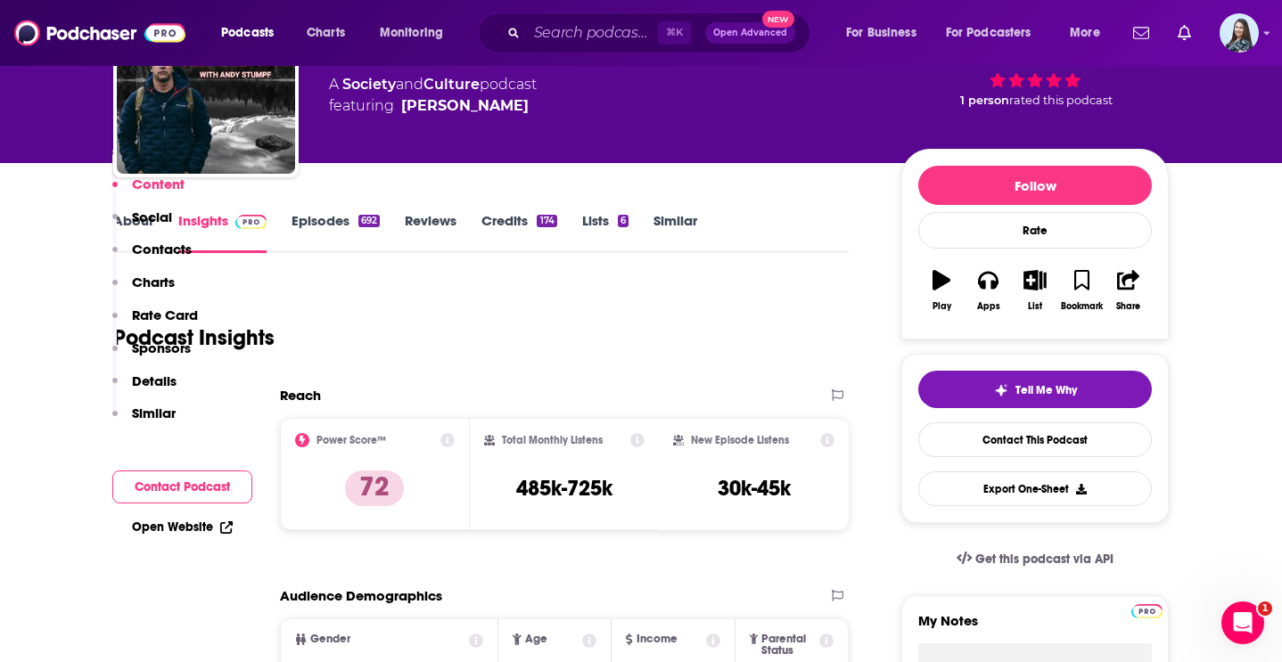
scroll to position [0, 0]
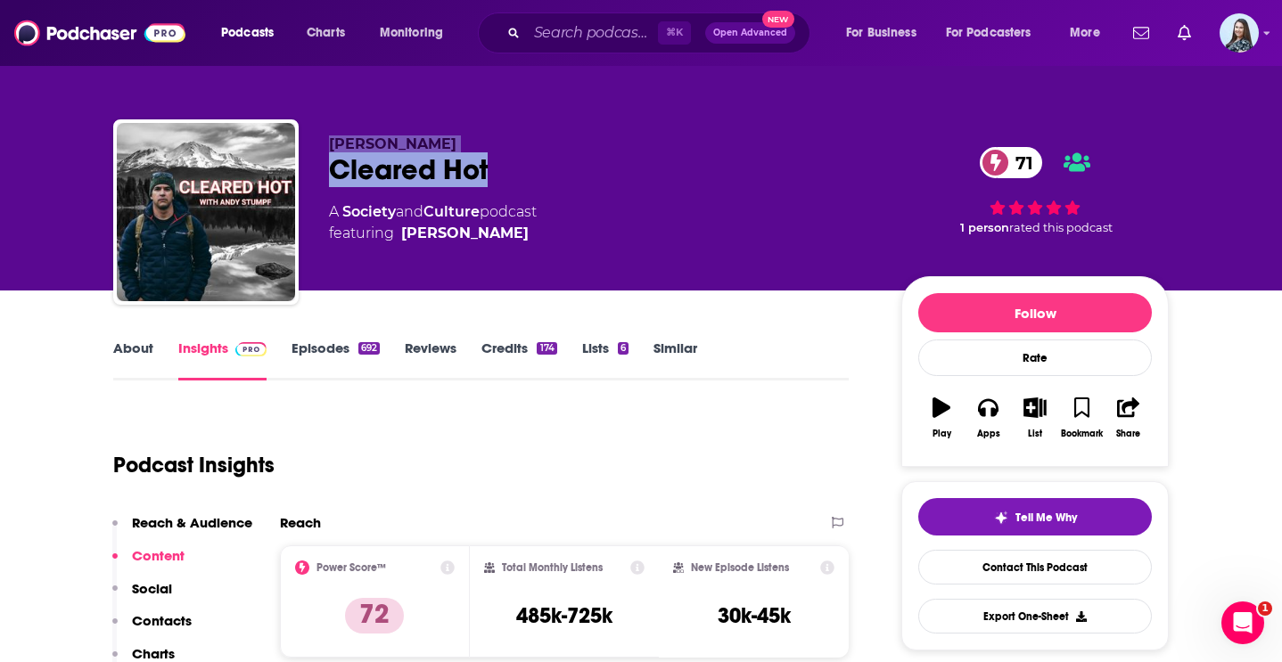
drag, startPoint x: 515, startPoint y: 181, endPoint x: 323, endPoint y: 146, distance: 194.7
click at [323, 146] on div "[PERSON_NAME] Cleared Hot 71 A Society and Culture podcast featuring [PERSON_NA…" at bounding box center [640, 215] width 1055 height 192
copy div "[PERSON_NAME] Cleared Hot"
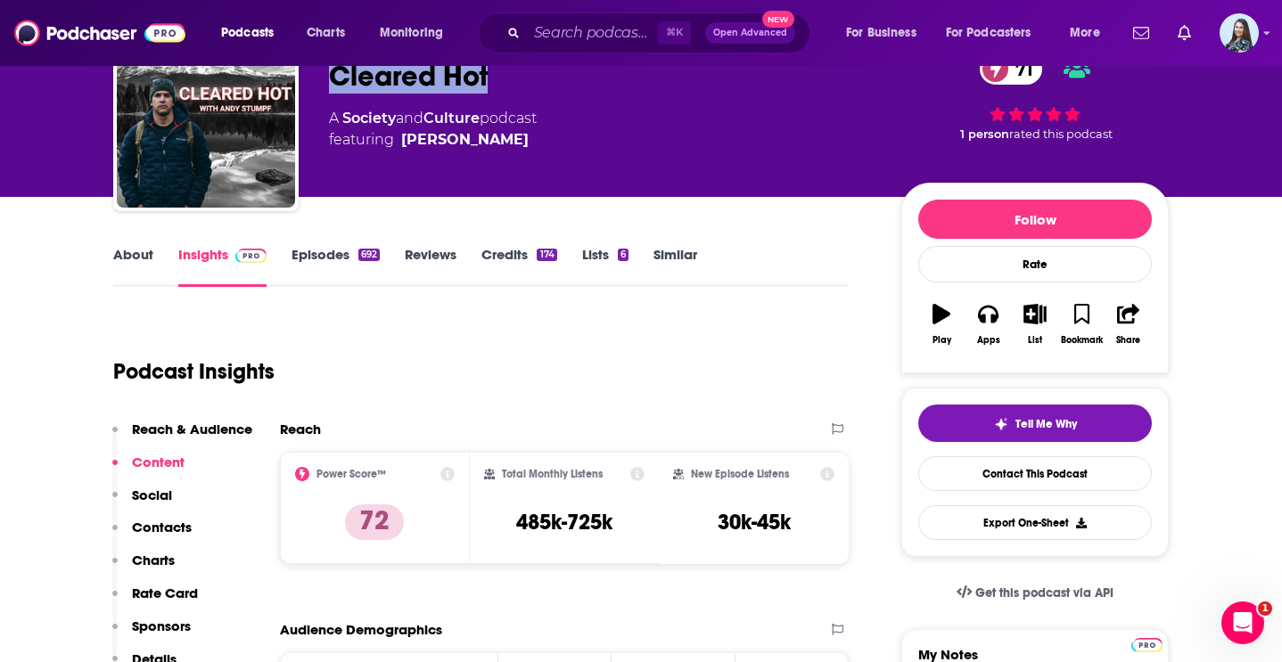
scroll to position [111, 0]
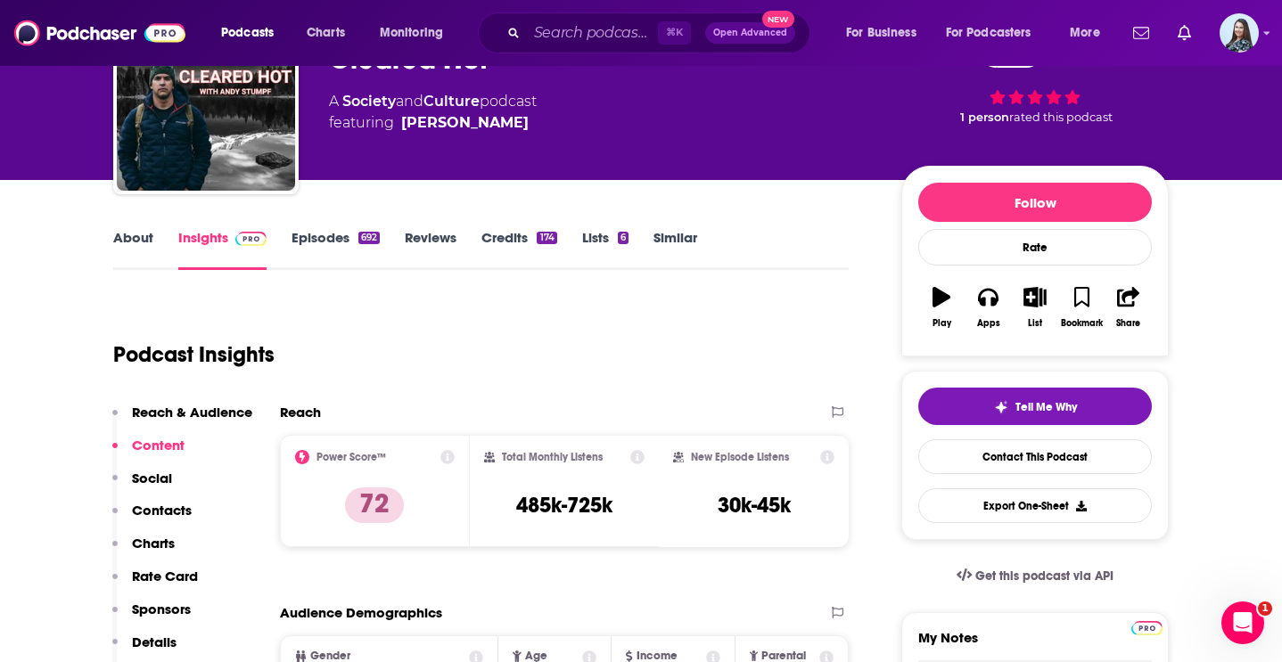
click at [547, 508] on h3 "485k-725k" at bounding box center [564, 505] width 96 height 27
copy div "485k-725k"
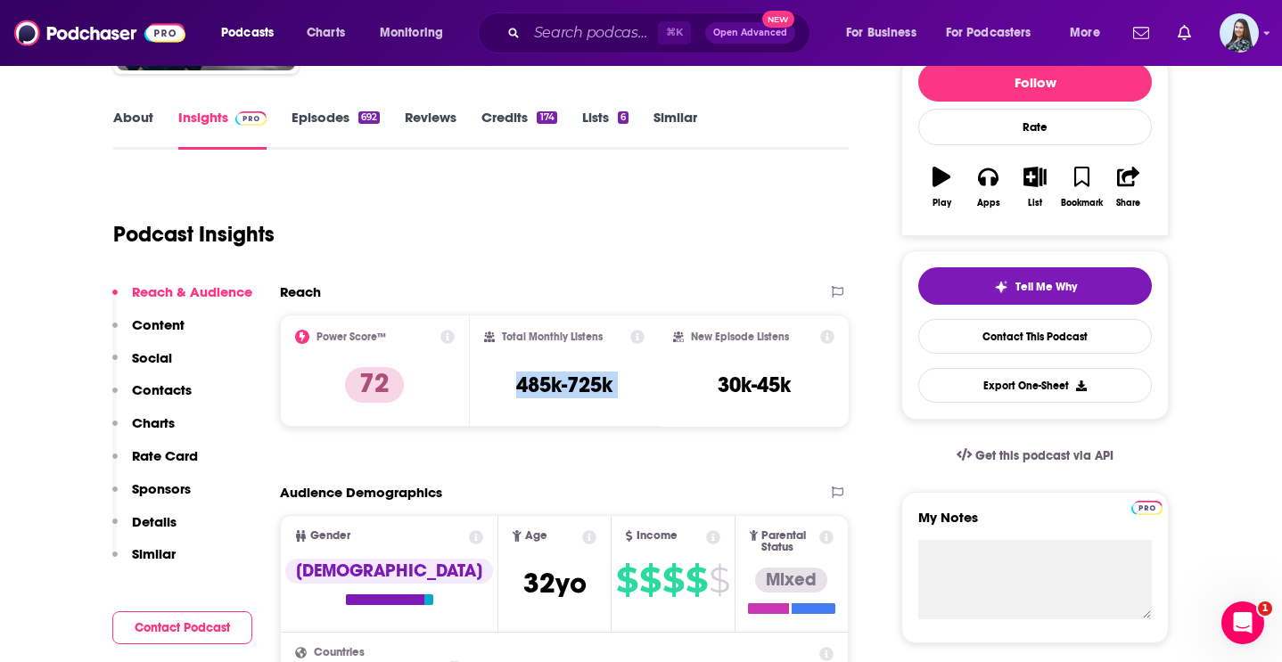
scroll to position [0, 0]
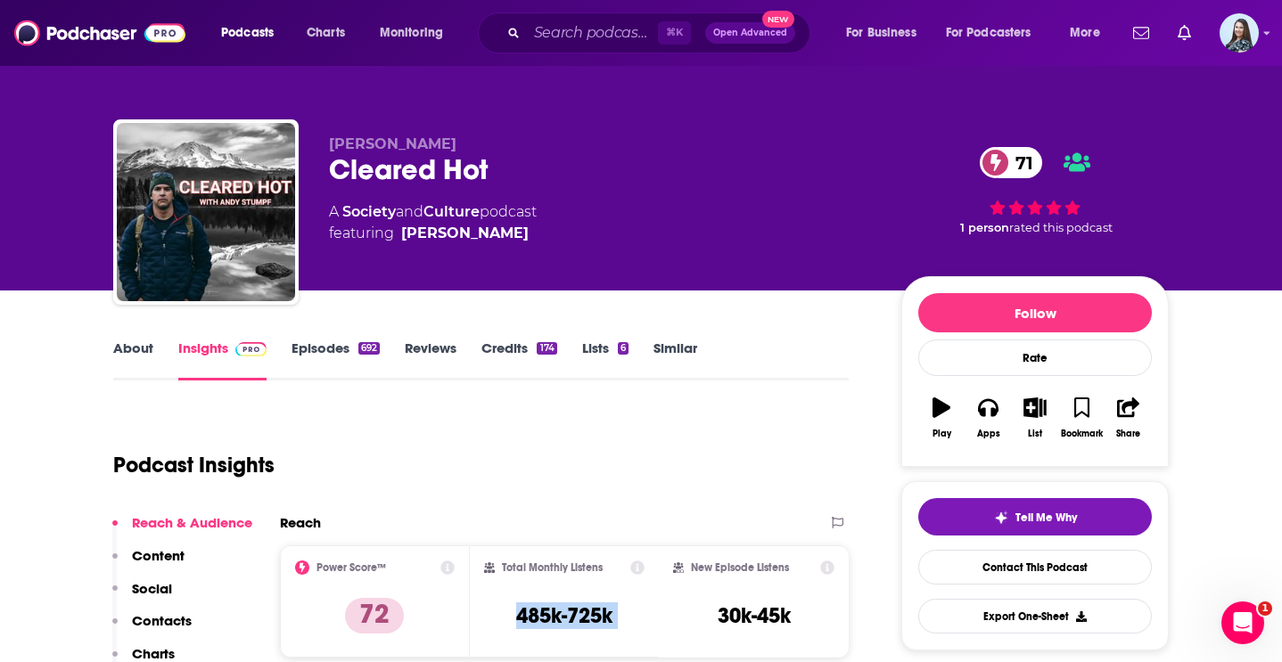
click at [142, 345] on link "About" at bounding box center [133, 360] width 40 height 41
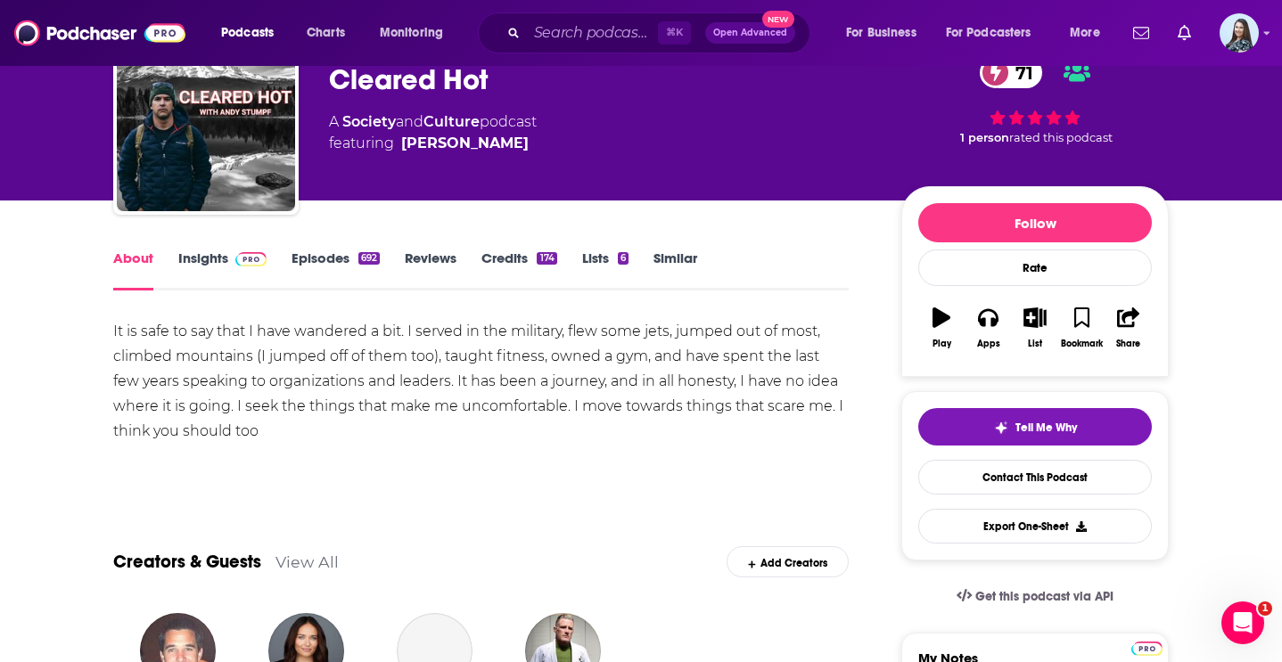
scroll to position [99, 0]
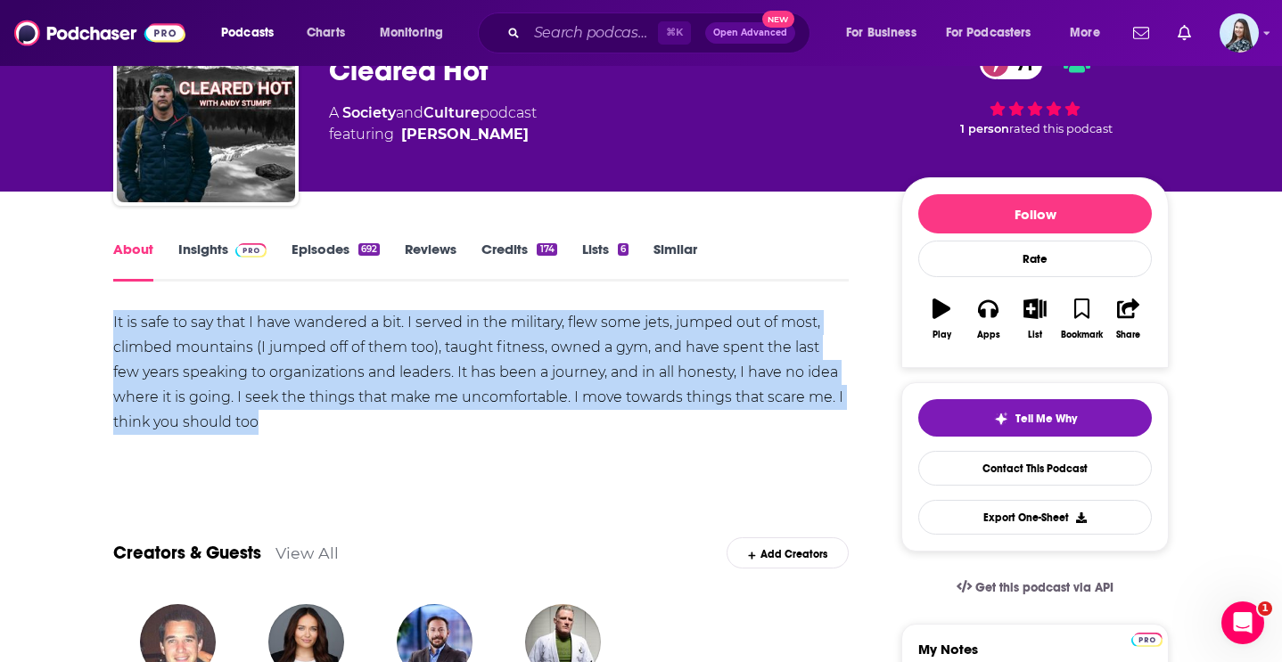
drag, startPoint x: 281, startPoint y: 424, endPoint x: 62, endPoint y: 327, distance: 239.0
copy div "It is safe to say that I have wandered a bit. I served in the military, flew so…"
